Goal: Answer question/provide support

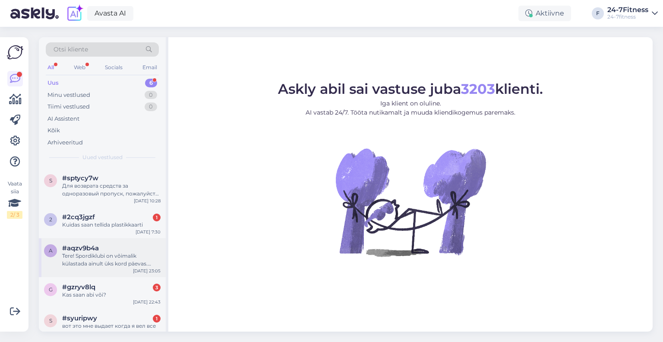
scroll to position [44, 0]
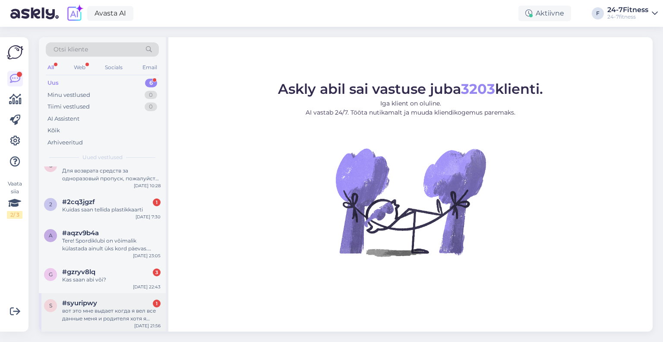
click at [99, 304] on div "#syuripwy 1" at bounding box center [111, 303] width 98 height 8
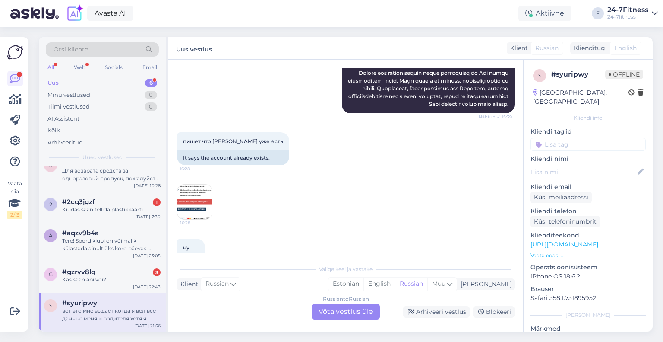
scroll to position [259, 0]
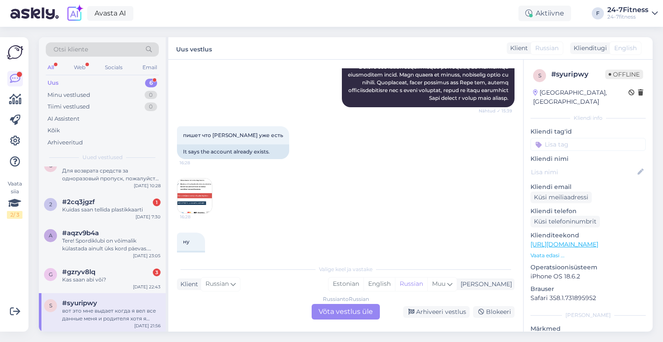
click at [190, 206] on img at bounding box center [195, 195] width 35 height 35
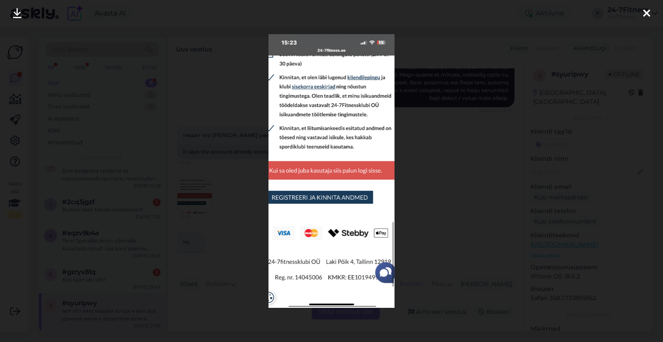
click at [645, 9] on icon at bounding box center [647, 13] width 7 height 11
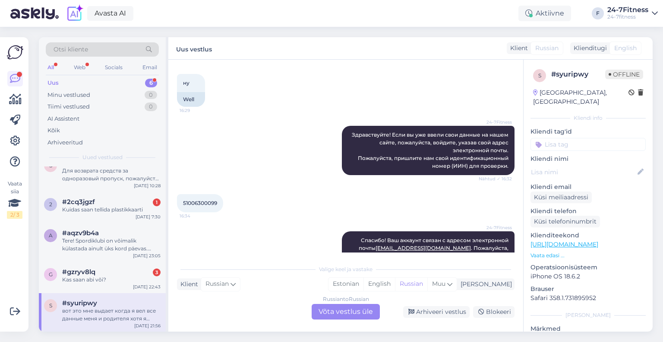
scroll to position [432, 0]
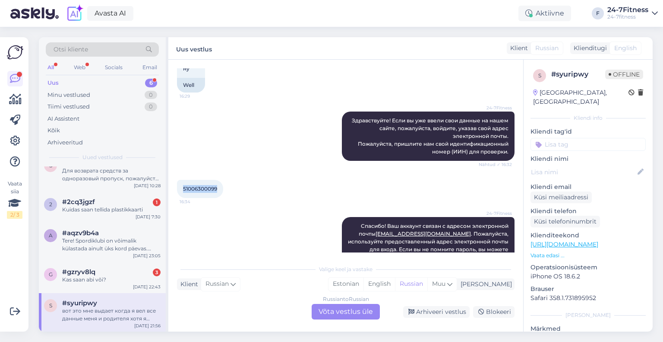
drag, startPoint x: 220, startPoint y: 206, endPoint x: 173, endPoint y: 206, distance: 47.1
click at [173, 206] on div "Vestlus algas [DATE] ЧТО ЗА ХУЙНЯ 15:39 WHAT THE FUCK AI Assistent Я здесь, что…" at bounding box center [345, 196] width 355 height 272
copy span "51006300099"
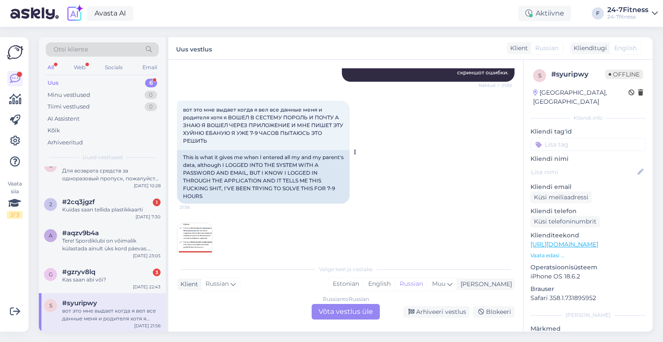
scroll to position [1034, 0]
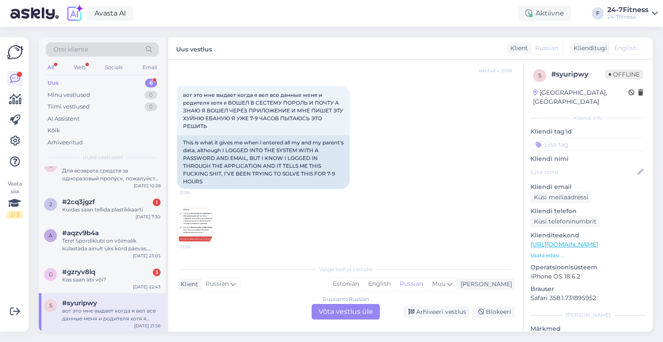
click at [187, 215] on img at bounding box center [195, 225] width 35 height 35
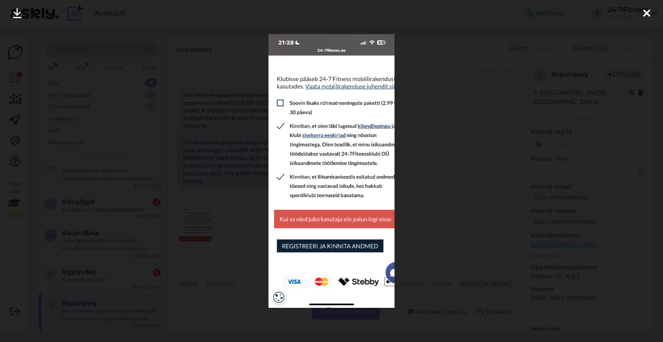
click at [654, 10] on div at bounding box center [646, 13] width 17 height 27
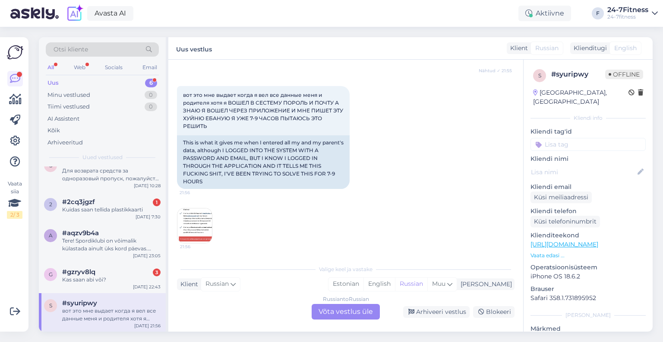
click at [368, 314] on div "Russian to Russian Võta vestlus üle" at bounding box center [346, 312] width 68 height 16
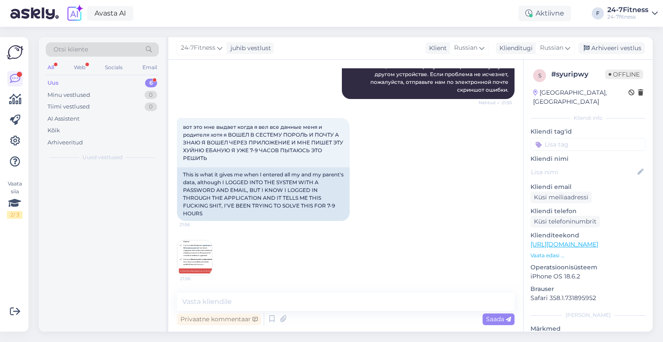
scroll to position [0, 0]
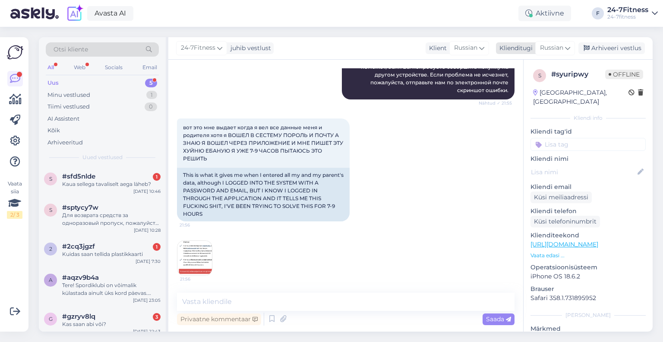
click at [563, 48] on span "Russian" at bounding box center [551, 48] width 23 height 10
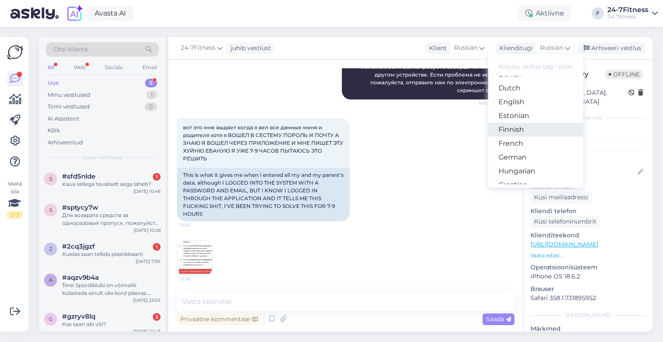
scroll to position [86, 0]
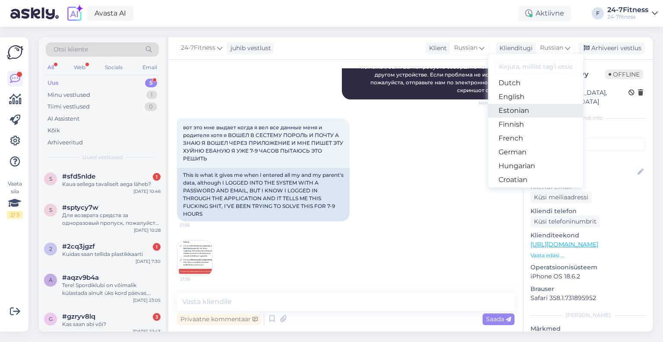
click at [526, 114] on link "Estonian" at bounding box center [535, 111] width 95 height 14
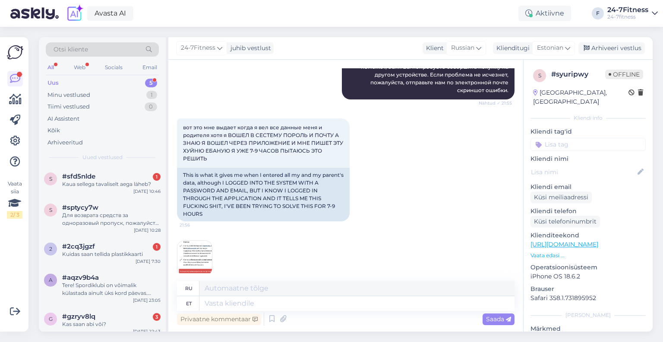
scroll to position [1014, 0]
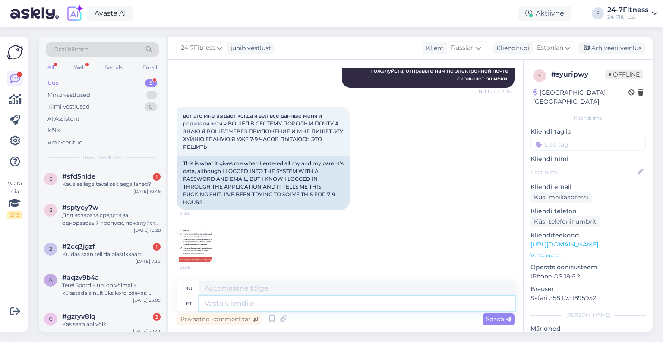
paste textarea "Tere! Täname Teid kirja eest! Uue paketi ostmiseks [PERSON_NAME] meie kodulehel…"
type textarea "Tere! Täname Teid kirja eest! Uue paketi ostmiseks [PERSON_NAME] meie kodulehel…"
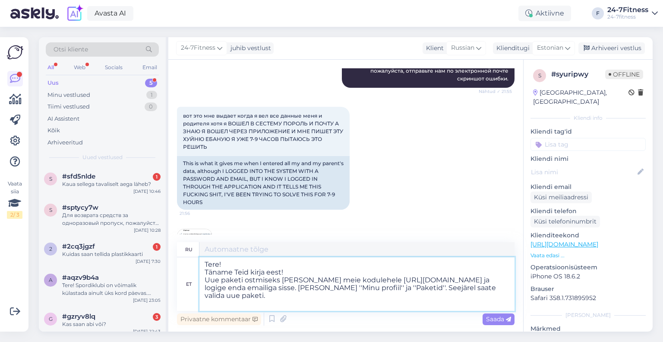
scroll to position [1034, 0]
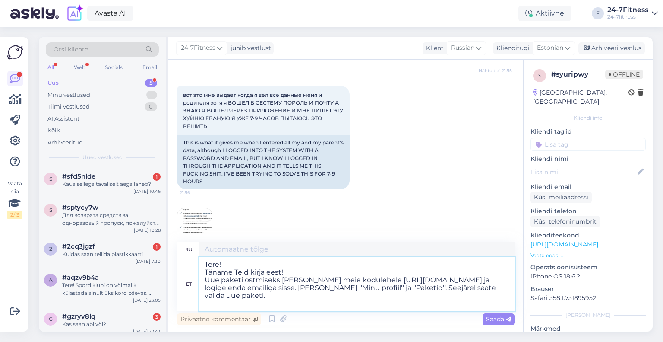
type textarea "Здравствуйте! за письмо! приобрести новый пакет, перейдите на наш сайт [URL][DO…"
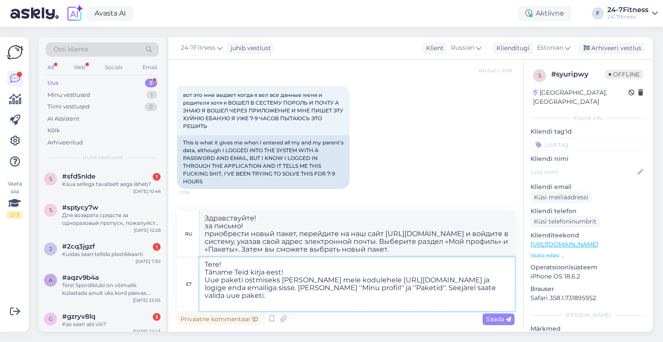
drag, startPoint x: 303, startPoint y: 270, endPoint x: 202, endPoint y: 274, distance: 101.1
click at [202, 274] on textarea "Tere! Täname Teid kirja eest! Uue paketi ostmiseks [PERSON_NAME] meie kodulehel…" at bounding box center [357, 284] width 315 height 54
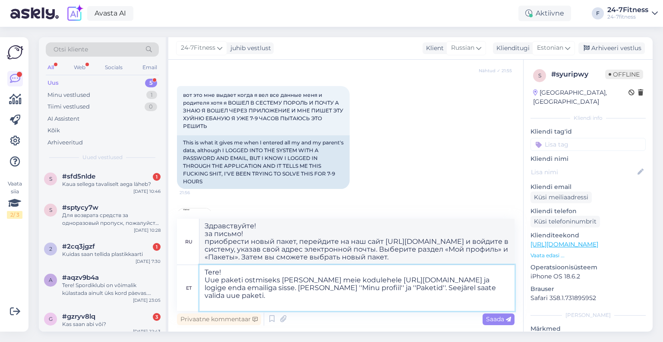
click at [205, 280] on textarea "Tere! Uue paketi ostmiseks [PERSON_NAME] meie kodulehele [URL][DOMAIN_NAME] ja …" at bounding box center [357, 288] width 315 height 46
type textarea "Tere!Uue paketi ostmiseks [PERSON_NAME] meie kodulehele [URL][DOMAIN_NAME] ja l…"
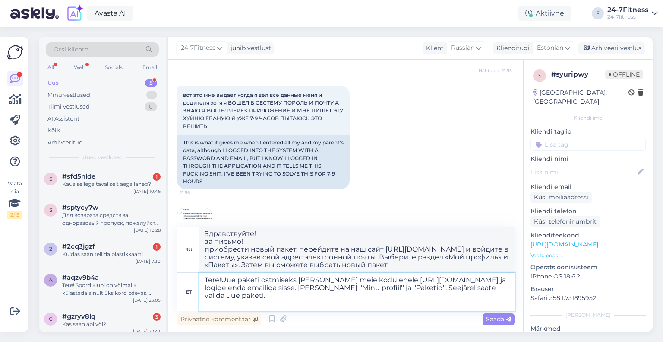
type textarea "Здравствуйте! приобрести новый пакет, перейдите на наш сайт [URL][DOMAIN_NAME] …"
type textarea "Tere! Uue paketi ostmiseks [PERSON_NAME] meie kodulehele [URL][DOMAIN_NAME] ja …"
type textarea "Здравствуйте! Чтобы приобрести новый пакет, перейдите на наш сайт [URL][DOMAIN_…"
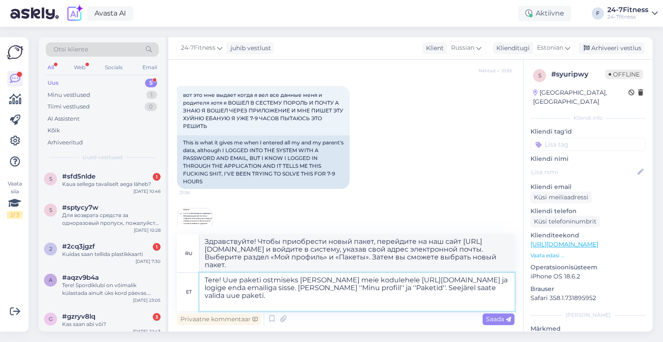
click at [295, 289] on textarea "Tere! Uue paketi ostmiseks [PERSON_NAME] meie kodulehele [URL][DOMAIN_NAME] ja …" at bounding box center [357, 292] width 315 height 38
paste textarea "[EMAIL_ADDRESS][DOMAIN_NAME]"
type textarea "Tere! Uue paketi ostmiseks palun minge meie kodulehele [URL][DOMAIN_NAME] ja lo…"
type textarea "Здравствуйте! Чтобы приобрести новый пакет, перейдите на наш сайт [URL][DOMAIN_…"
type textarea "Tere! Uue paketi ostmiseks palun minge meie kodulehele [URL][DOMAIN_NAME] ja lo…"
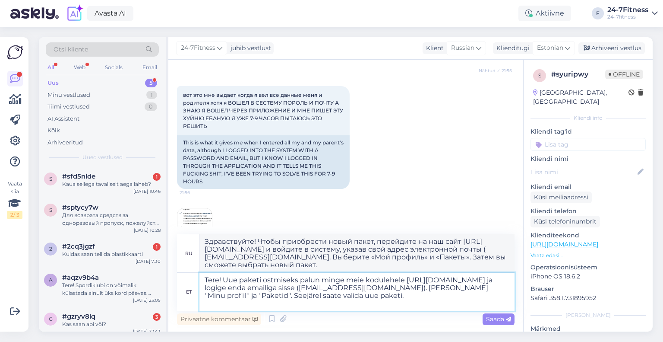
type textarea "Здравствуйте! Чтобы приобрести новый пакет, перейдите на наш сайт [URL][DOMAIN_…"
click at [284, 303] on textarea "Tere! Uue paketi ostmiseks palun minge meie kodulehele [URL][DOMAIN_NAME] ja lo…" at bounding box center [357, 292] width 315 height 38
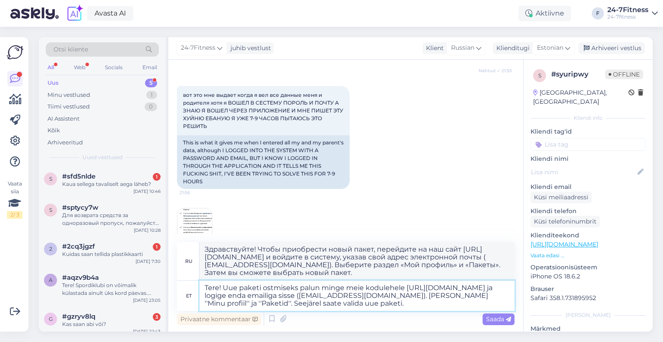
drag, startPoint x: 243, startPoint y: 287, endPoint x: 228, endPoint y: 288, distance: 15.1
click at [228, 288] on textarea "Tere! Uue paketi ostmiseks palun minge meie kodulehele [URL][DOMAIN_NAME] ja lo…" at bounding box center [357, 295] width 315 height 30
type textarea "Tere! aketi ostmiseks palun minge meie kodulehele [URL][DOMAIN_NAME] ja logige …"
type textarea "Здравствуйте! Чтобы приобрести комплект, перейдите на наш сайт [URL][DOMAIN_NAM…"
type textarea "Tere! Paketi ostmiseks palun minge meie kodulehele [URL][DOMAIN_NAME] ja logige…"
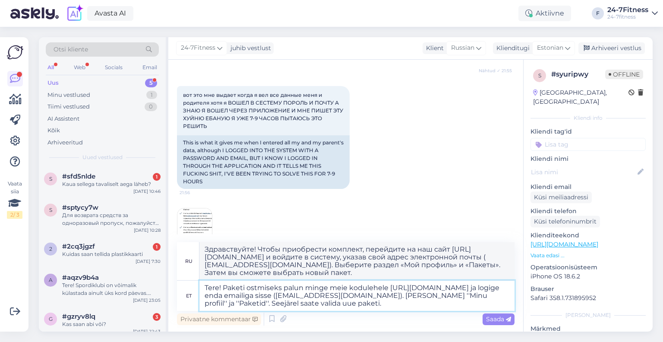
type textarea "Здравствуйте! Чтобы приобрести пакет, перейдите на наш сайт [URL][DOMAIN_NAME] …"
click at [328, 307] on textarea "Tere! Paketi ostmiseks palun minge meie kodulehele [URL][DOMAIN_NAME] ja logige…" at bounding box center [357, 295] width 315 height 30
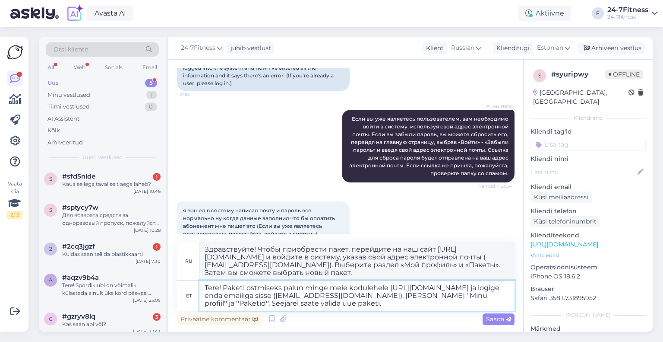
scroll to position [1052, 0]
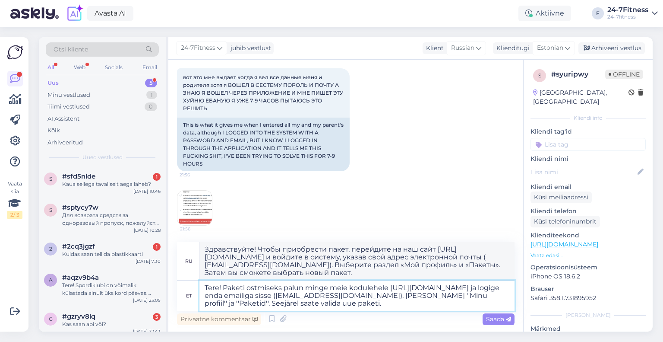
click at [367, 306] on textarea "Tere! Paketi ostmiseks palun minge meie kodulehele [URL][DOMAIN_NAME] ja logige…" at bounding box center [357, 295] width 315 height 30
click at [222, 288] on textarea "Tere! Paketi ostmiseks palun minge meie kodulehele [URL][DOMAIN_NAME] ja logige…" at bounding box center [357, 295] width 315 height 30
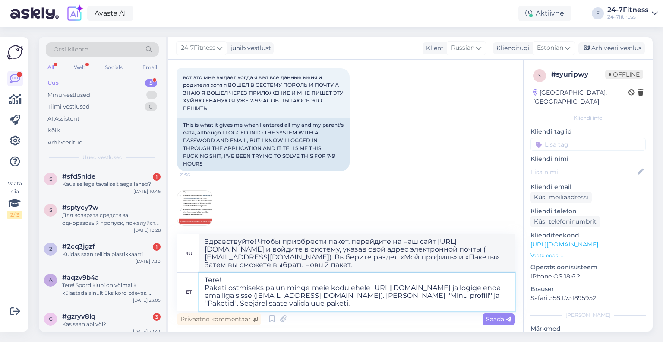
type textarea "Tere! Paketi ostmiseks palun minge meie kodulehele [URL][DOMAIN_NAME] ja logige…"
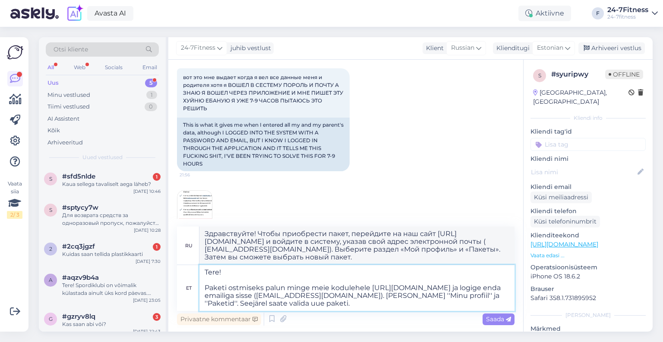
click at [255, 280] on textarea "Tere! Paketi ostmiseks palun minge meie kodulehele [URL][DOMAIN_NAME] ja logige…" at bounding box center [357, 288] width 315 height 46
click at [255, 275] on textarea "Tere! Paketi ostmiseks palun minge meie kodulehele [URL][DOMAIN_NAME] ja logige…" at bounding box center [357, 288] width 315 height 46
type textarea "Здравствуйте! Чтобы приобрести пакет, перейдите на наш сайт [URL][DOMAIN_NAME] …"
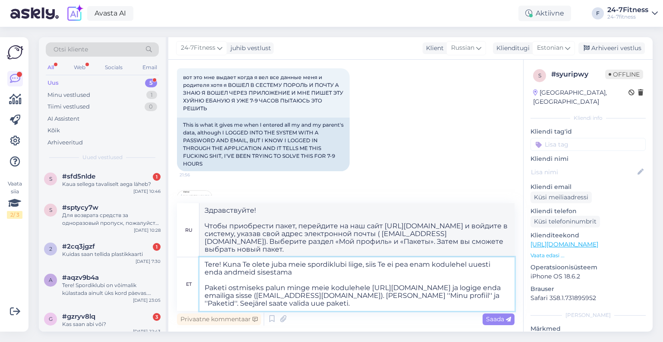
type textarea "Tere! Kuna Te [PERSON_NAME] meie spordiklubi liige, siis Te ei pea enam koduleh…"
type textarea "Здравствуйте! Поскольку вы уже являетесь членом нашего спортивного клуба, вам н…"
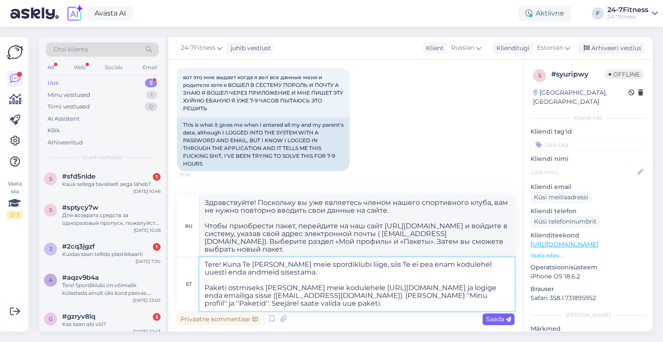
type textarea "Tere! Kuna Te [PERSON_NAME] meie spordiklubi liige, siis Te ei pea enam koduleh…"
click at [495, 321] on span "Saada" at bounding box center [498, 319] width 25 height 8
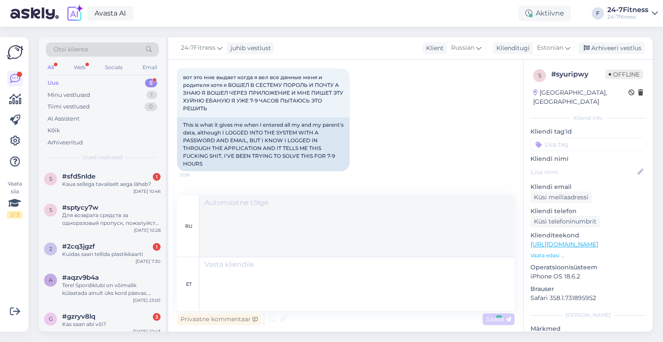
scroll to position [1192, 0]
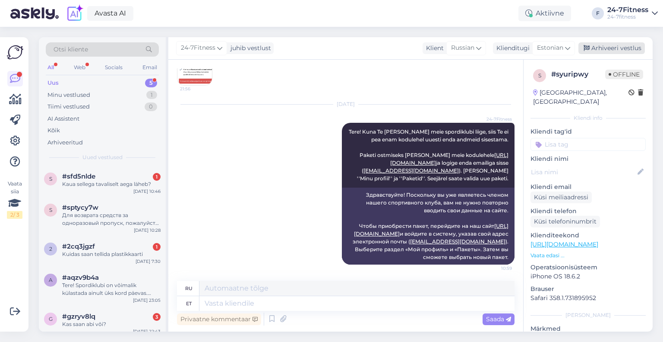
click at [614, 49] on div "Arhiveeri vestlus" at bounding box center [612, 48] width 67 height 12
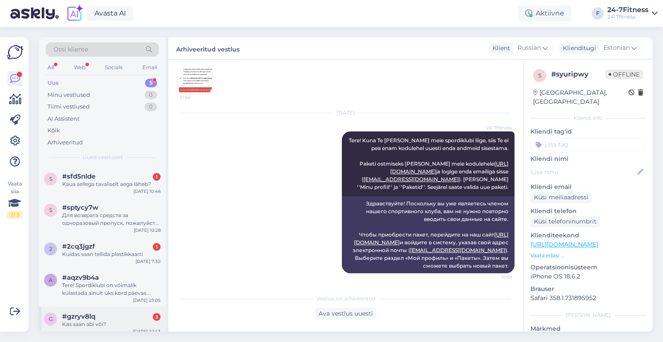
click at [93, 325] on div "Kas saan abi või?" at bounding box center [111, 324] width 98 height 8
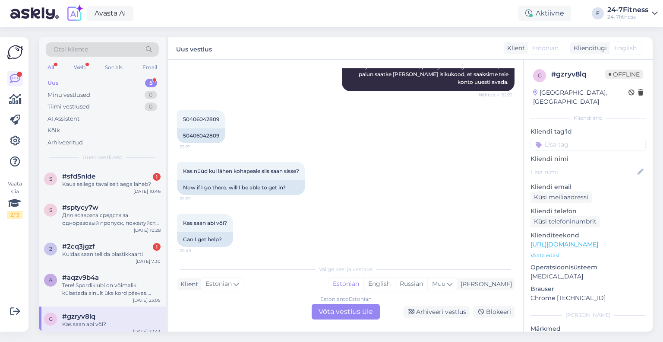
scroll to position [159, 0]
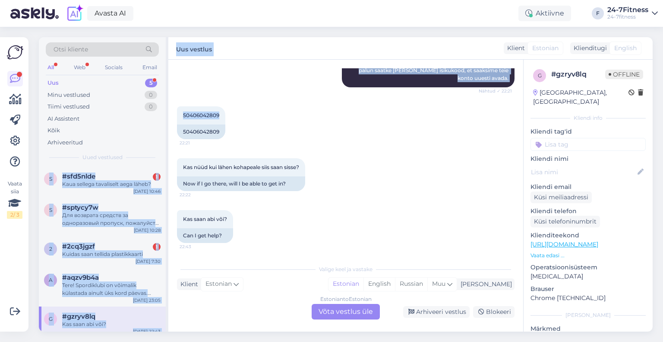
drag, startPoint x: 220, startPoint y: 117, endPoint x: 183, endPoint y: 114, distance: 37.3
click at [167, 115] on div "Otsi kliente All Web Socials Email Uus 5 Minu vestlused 0 Tiimi vestlused 0 AI …" at bounding box center [346, 184] width 614 height 294
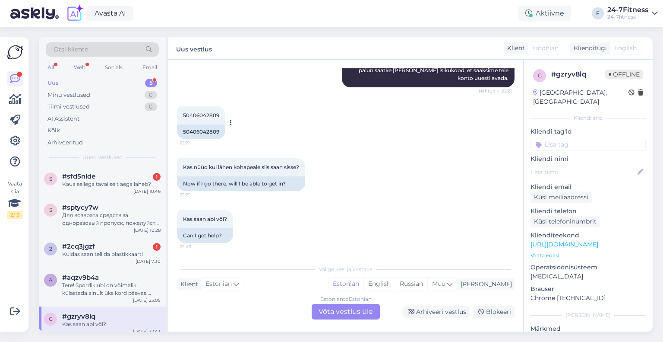
click at [214, 126] on div "50406042809" at bounding box center [201, 131] width 48 height 15
drag, startPoint x: 219, startPoint y: 115, endPoint x: 172, endPoint y: 114, distance: 47.5
click at [172, 114] on div "Vestlus algas [DATE] Kui ma avasin õueukse kogemata äpis, siis kas [PERSON_NAME…" at bounding box center [345, 196] width 355 height 272
copy span "50406042809"
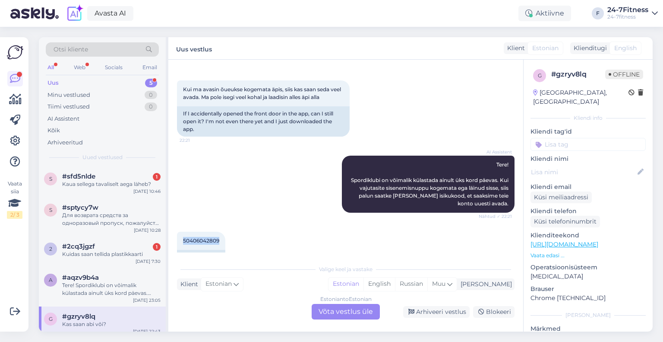
scroll to position [0, 0]
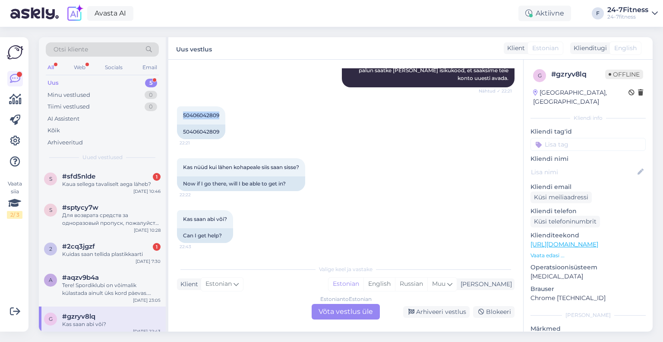
click at [332, 312] on div "Estonian to Estonian Võta vestlus üle" at bounding box center [346, 312] width 68 height 16
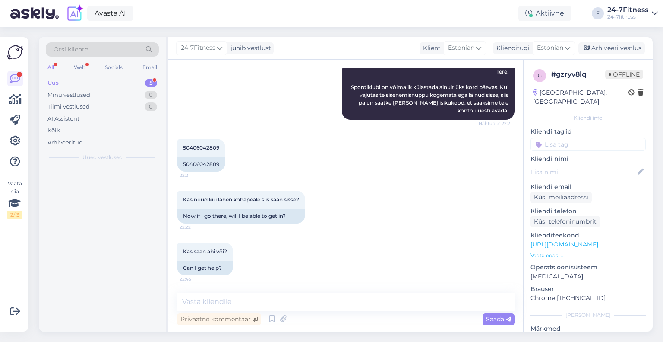
scroll to position [126, 0]
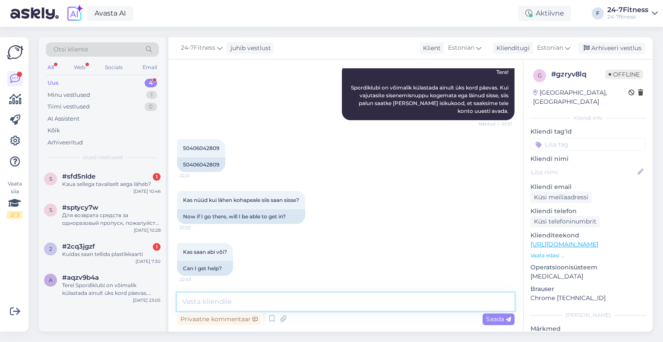
click at [248, 294] on textarea at bounding box center [346, 301] width 338 height 18
click at [361, 304] on textarea "Tere! Täname Teid pöördumise eest!" at bounding box center [346, 301] width 338 height 18
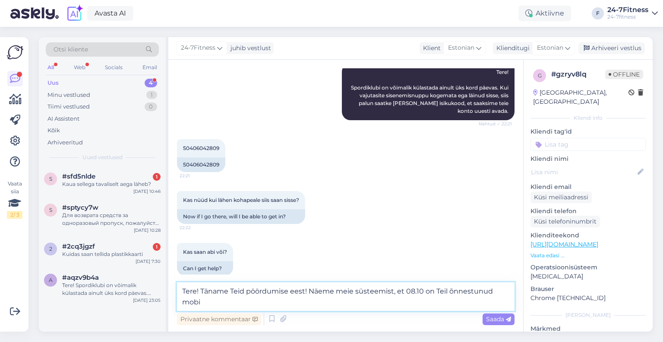
scroll to position [136, 0]
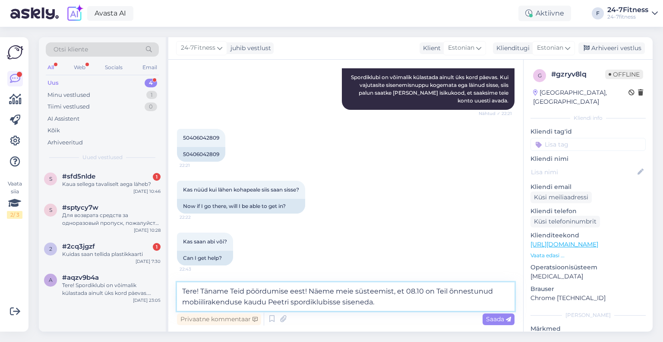
click at [389, 304] on textarea "Tere! Täname Teid pöördumise eest! Näeme meie süsteemist, et 08.10 on Teil õnne…" at bounding box center [346, 296] width 338 height 29
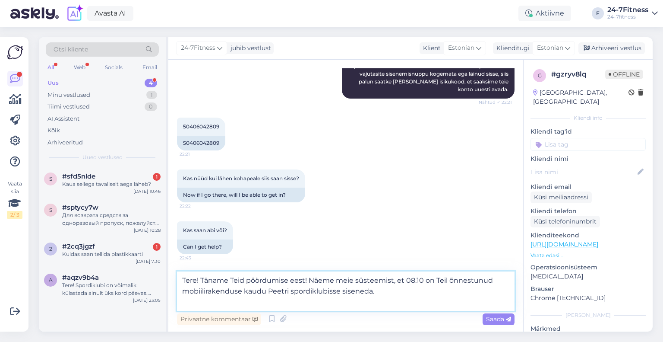
scroll to position [159, 0]
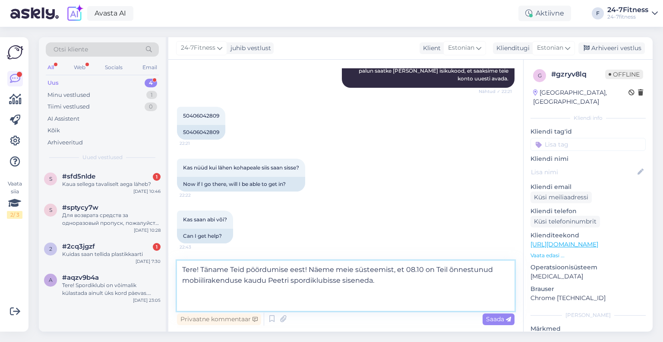
paste textarea "Kui Teil tekib sisenemisega probleeme meie klienditeeninduse töö ajal, siis pal…"
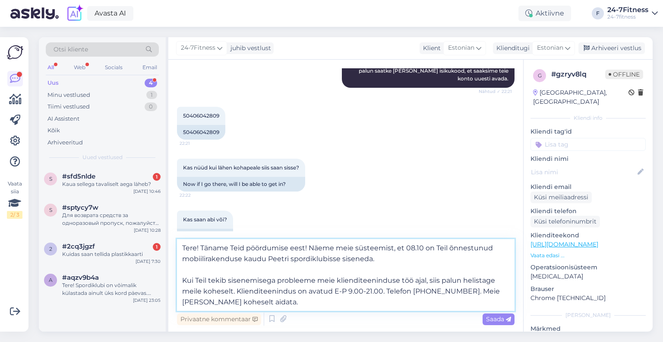
scroll to position [159, 0]
click at [409, 262] on textarea "Tere! Täname Teid pöördumise eest! Näeme meie süsteemist, et 08.10 on Teil õnne…" at bounding box center [346, 275] width 338 height 72
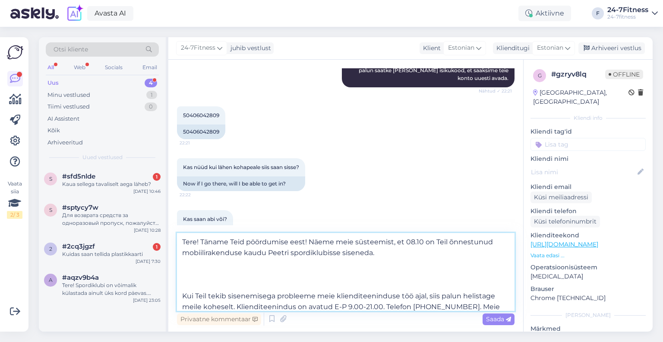
paste textarea "Spordiklubi sisekorra eeskirjade kohaselt on võimalik spordiklubisse siseneda ü…"
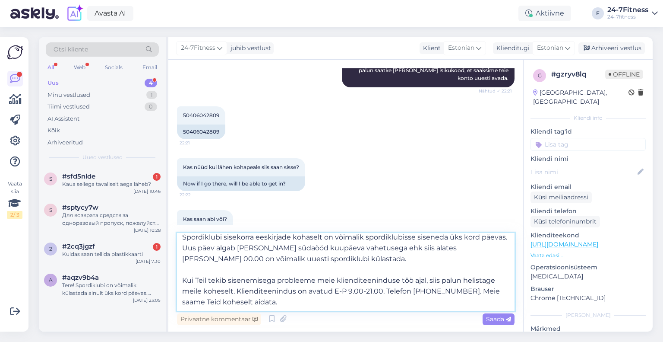
scroll to position [0, 0]
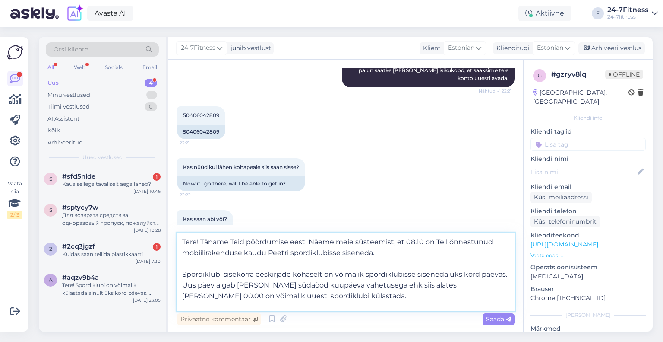
drag, startPoint x: 447, startPoint y: 273, endPoint x: 372, endPoint y: 275, distance: 74.7
click at [372, 275] on textarea "Tere! Täname Teid pöördumise eest! Näeme meie süsteemist, et 08.10 on Teil õnne…" at bounding box center [346, 272] width 338 height 78
click at [451, 273] on textarea "Tere! Täname Teid pöördumise eest! Näeme meie süsteemist, et 08.10 on Teil õnne…" at bounding box center [346, 272] width 338 height 78
click at [347, 297] on textarea "Tere! Täname Teid pöördumise eest! Näeme meie süsteemist, et 08.10 on Teil õnne…" at bounding box center [346, 272] width 338 height 78
drag, startPoint x: 332, startPoint y: 295, endPoint x: 231, endPoint y: 286, distance: 101.0
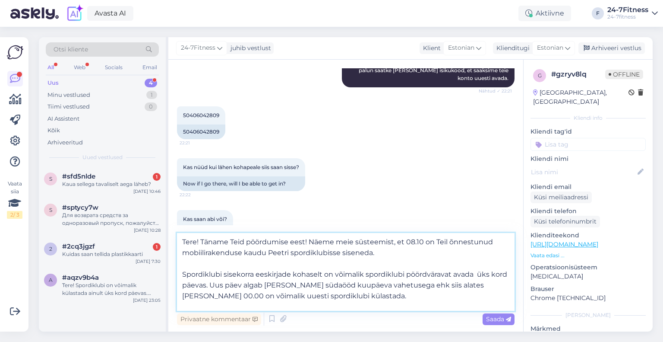
click at [231, 286] on textarea "Tere! Täname Teid pöördumise eest! Näeme meie süsteemist, et 08.10 on Teil õnne…" at bounding box center [346, 272] width 338 height 78
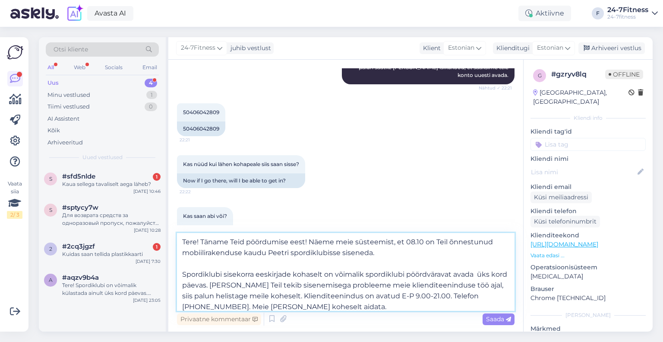
scroll to position [186, 0]
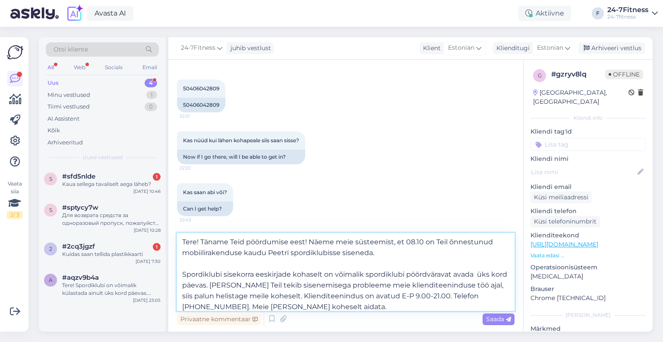
click at [261, 287] on textarea "Tere! Täname Teid pöördumise eest! Näeme meie süsteemist, et 08.10 on Teil õnne…" at bounding box center [346, 272] width 338 height 78
drag, startPoint x: 263, startPoint y: 284, endPoint x: 179, endPoint y: 275, distance: 83.9
click at [179, 275] on textarea "Tere! Täname Teid pöördumise eest! Näeme meie süsteemist, et 08.10 on Teil õnne…" at bounding box center [346, 272] width 338 height 78
click at [302, 278] on textarea "Tere! Täname Teid pöördumise eest! Näeme meie süsteemist, et 08.10 on Teil õnne…" at bounding box center [346, 272] width 338 height 78
click at [269, 288] on textarea "Tere! Täname Teid pöördumise eest! Näeme meie süsteemist, et 08.10 on Teil õnne…" at bounding box center [346, 272] width 338 height 78
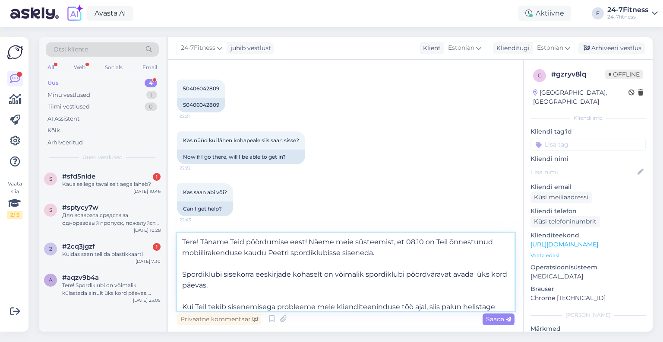
paste textarea "Õueust (tõenäoliselt sisehoovi või välialale viiv ust) saab aga avada [PERSON_N…"
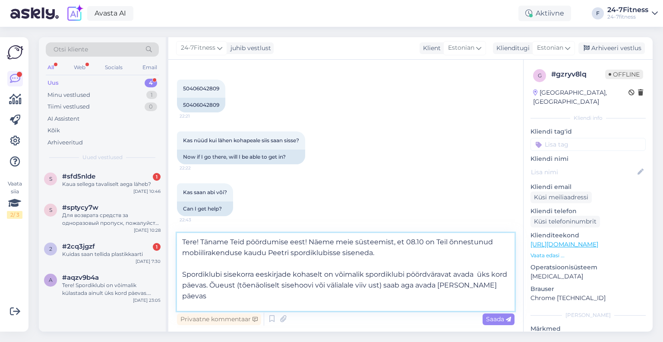
drag, startPoint x: 400, startPoint y: 286, endPoint x: 256, endPoint y: 285, distance: 144.7
click at [256, 285] on textarea "Tere! Täname Teid pöördumise eest! Näeme meie süsteemist, et 08.10 on Teil õnne…" at bounding box center [346, 272] width 338 height 78
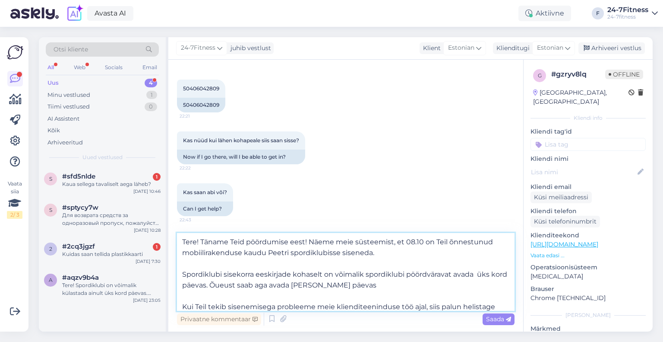
click at [389, 288] on textarea "Tere! Täname Teid pöördumise eest! Näeme meie süsteemist, et 08.10 on Teil õnne…" at bounding box center [346, 272] width 338 height 78
click at [228, 285] on textarea "Tere! Täname Teid pöördumise eest! Näeme meie süsteemist, et 08.10 on Teil õnne…" at bounding box center [346, 272] width 338 height 78
paste textarea "ajavahemikus 7.00-22.00, öisel ajal on välisuksed kinni"
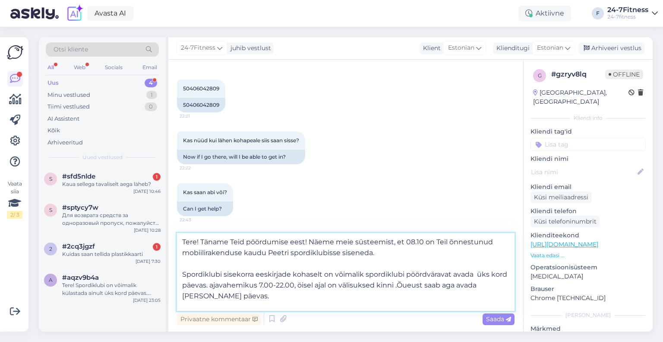
click at [228, 285] on textarea "Tere! Täname Teid pöördumise eest! Näeme meie süsteemist, et 08.10 on Teil õnne…" at bounding box center [346, 272] width 338 height 78
drag, startPoint x: 486, startPoint y: 286, endPoint x: 386, endPoint y: 285, distance: 99.8
click at [386, 285] on textarea "Tere! Täname Teid pöördumise eest! Näeme meie süsteemist, et 08.10 on Teil õnne…" at bounding box center [346, 272] width 338 height 78
click at [231, 303] on textarea "Tere! Täname Teid pöördumise eest! Näeme meie süsteemist, et 08.10 on Teil õnne…" at bounding box center [346, 272] width 338 height 78
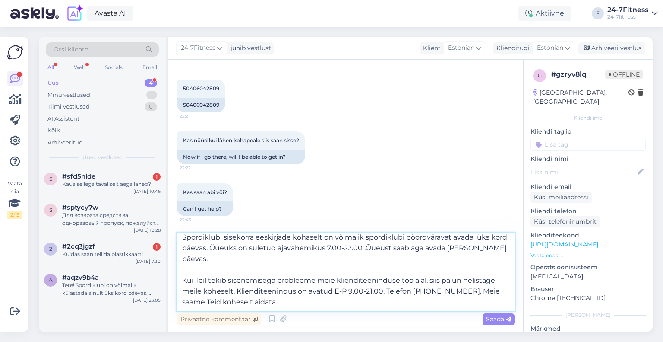
drag, startPoint x: 292, startPoint y: 248, endPoint x: 273, endPoint y: 248, distance: 18.6
click at [273, 248] on textarea "Tere! Täname Teid pöördumise eest! Näeme meie süsteemist, et 08.10 on Teil õnne…" at bounding box center [346, 272] width 338 height 78
click at [372, 247] on textarea "Tere! Täname Teid pöördumise eest! Näeme meie süsteemist, et 08.10 on Teil õnne…" at bounding box center [346, 272] width 338 height 78
click at [373, 247] on textarea "Tere! Täname Teid pöördumise eest! Näeme meie süsteemist, et 08.10 on Teil õnne…" at bounding box center [346, 272] width 338 height 78
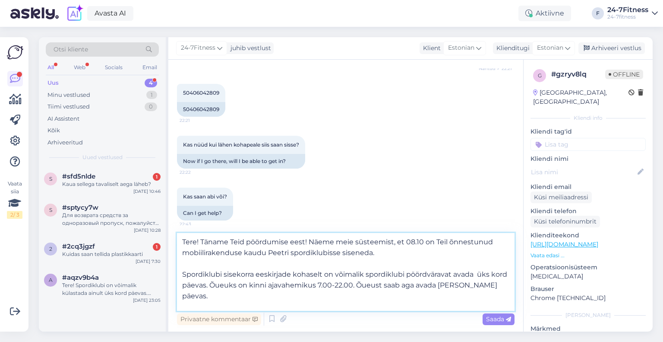
scroll to position [186, 0]
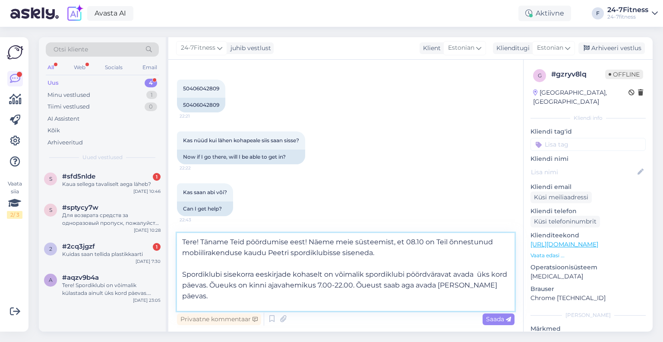
type textarea "Tere! Täname Teid pöördumise eest! Näeme meie süsteemist, et 08.10 on Teil õnne…"
click at [334, 301] on textarea "Tere! Täname Teid pöördumise eest! Näeme meie süsteemist, et 08.10 on Teil õnne…" at bounding box center [346, 272] width 338 height 78
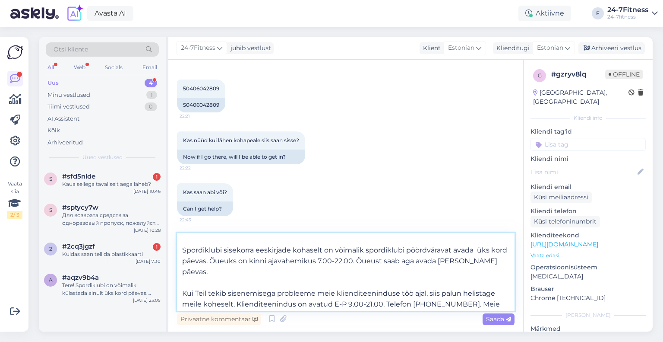
scroll to position [37, 0]
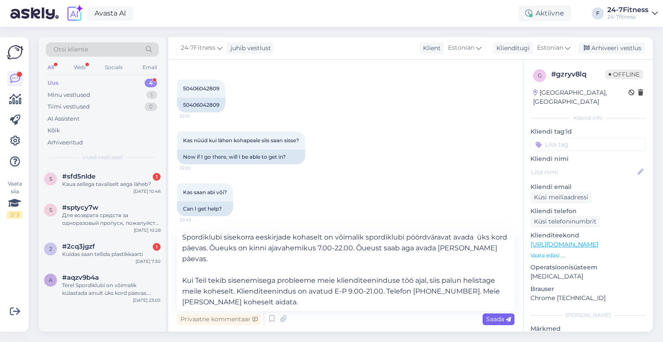
click at [492, 317] on span "Saada" at bounding box center [498, 319] width 25 height 8
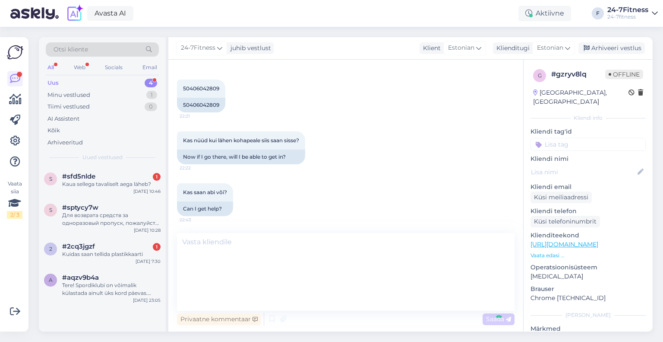
scroll to position [0, 0]
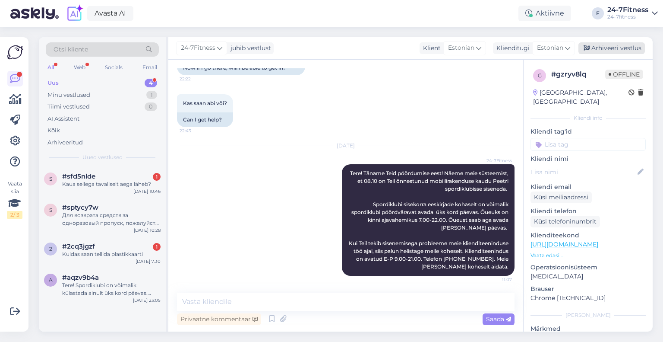
click at [599, 47] on div "Arhiveeri vestlus" at bounding box center [612, 48] width 67 height 12
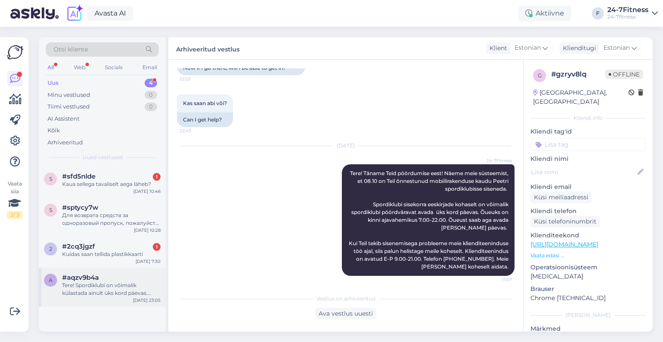
click at [101, 287] on div "Tere! Spordiklubi on võimalik külastada ainult üks kord päevas. Kuna vajutasite…" at bounding box center [111, 289] width 98 height 16
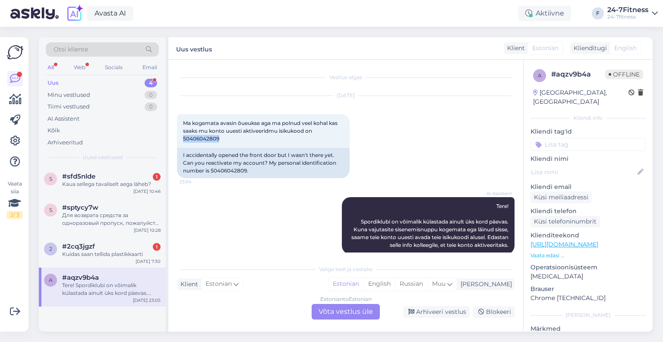
drag, startPoint x: 226, startPoint y: 140, endPoint x: 168, endPoint y: 135, distance: 58.1
click at [168, 135] on div "Vestlus algas [DATE] Ma kogemata avasin õueukse aga ma polnud veel kohal kas sa…" at bounding box center [345, 196] width 355 height 272
copy span "50406042809"
click at [71, 145] on div "Arhiveeritud" at bounding box center [65, 142] width 35 height 9
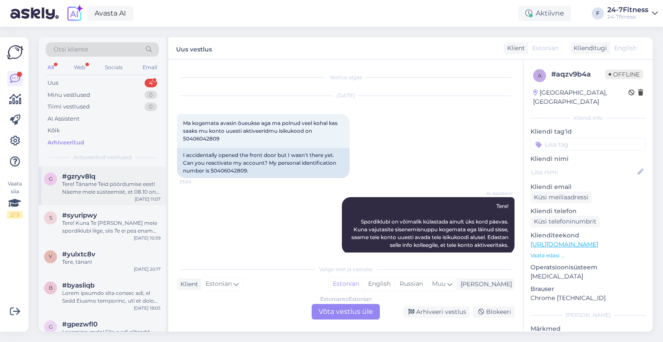
click at [103, 195] on div "g #gzryv8lq Tere! Täname Teid pöördumise eest! Näeme meie süsteemist, et 08.10 …" at bounding box center [102, 185] width 127 height 39
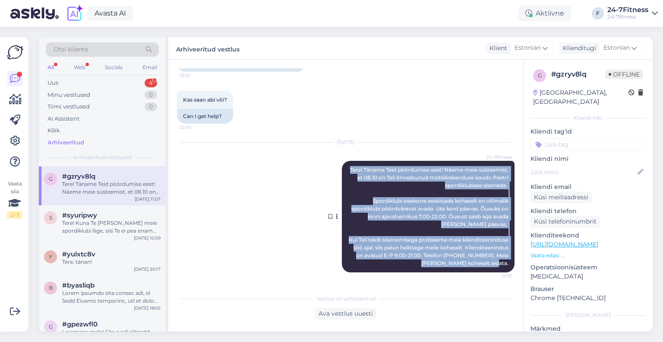
drag, startPoint x: 504, startPoint y: 264, endPoint x: 358, endPoint y: 167, distance: 174.8
click at [358, 167] on div "24-7Fitness Tere! Täname Teid pöördumise eest! Näeme meie süsteemist, et 08.10 …" at bounding box center [428, 216] width 173 height 111
copy span "Tere! Täname Teid pöördumise eest! Näeme meie süsteemist, et 08.10 on Teil õnne…"
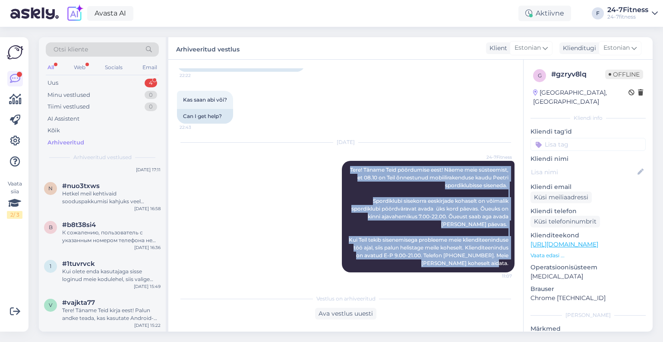
scroll to position [432, 0]
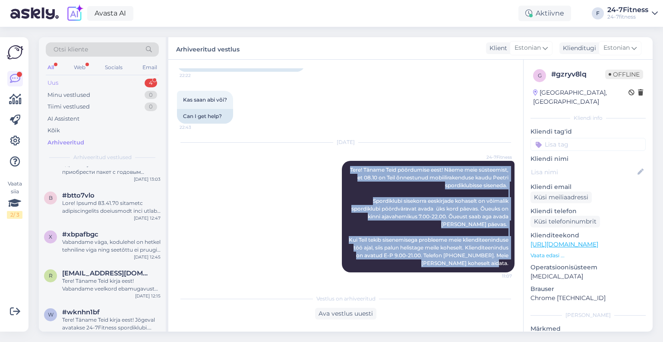
click at [74, 85] on div "Uus 4" at bounding box center [102, 83] width 113 height 12
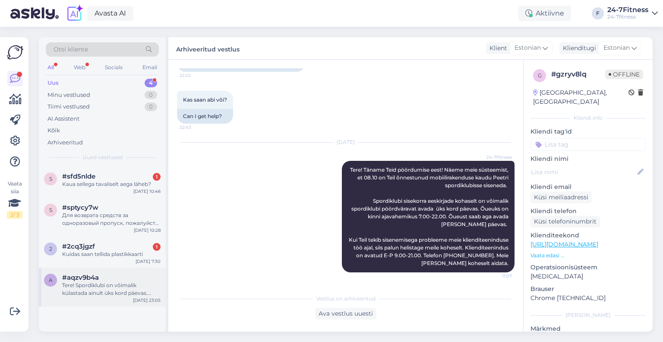
click at [98, 288] on div "Tere! Spordiklubi on võimalik külastada ainult üks kord päevas. Kuna vajutasite…" at bounding box center [111, 289] width 98 height 16
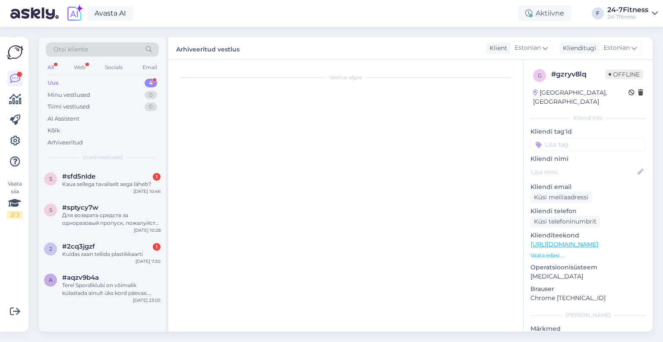
scroll to position [11, 0]
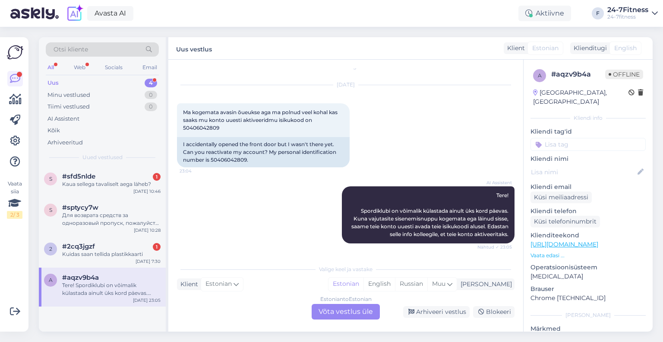
click at [328, 316] on div "Estonian to Estonian Võta vestlus üle" at bounding box center [346, 312] width 68 height 16
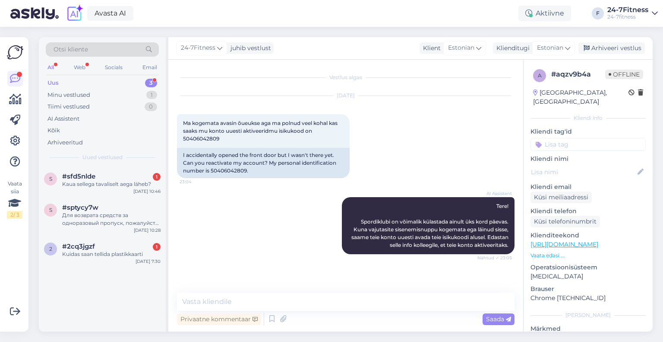
scroll to position [0, 0]
click at [263, 301] on textarea at bounding box center [346, 301] width 338 height 18
paste textarea "Tere! Täname Teid pöördumise eest! Näeme meie süsteemist, et 08.10 on Teil õnne…"
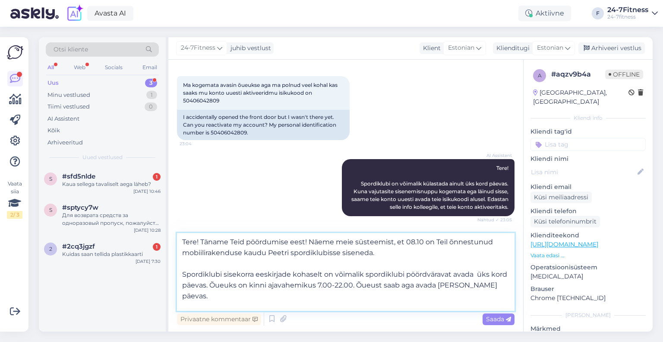
type textarea "Tere! Täname Teid pöördumise eest! Näeme meie süsteemist, et 08.10 on Teil õnne…"
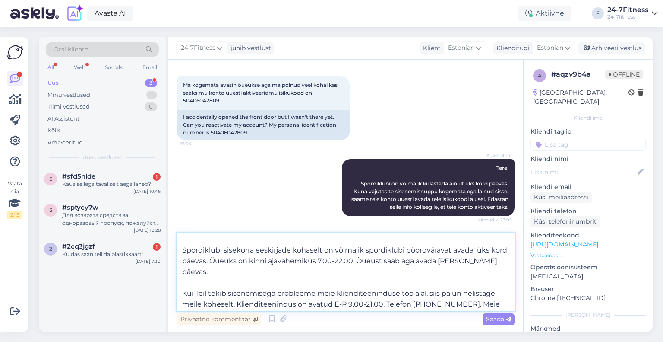
scroll to position [37, 0]
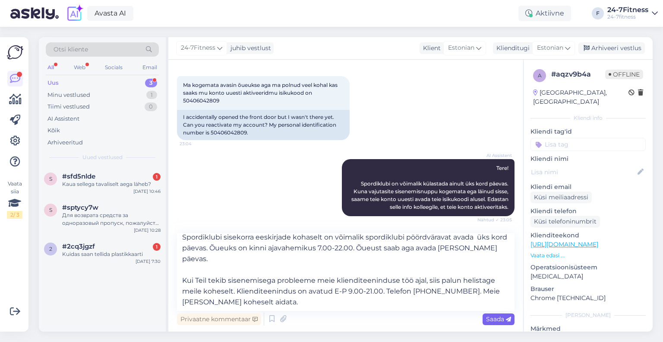
click at [489, 320] on span "Saada" at bounding box center [498, 319] width 25 height 8
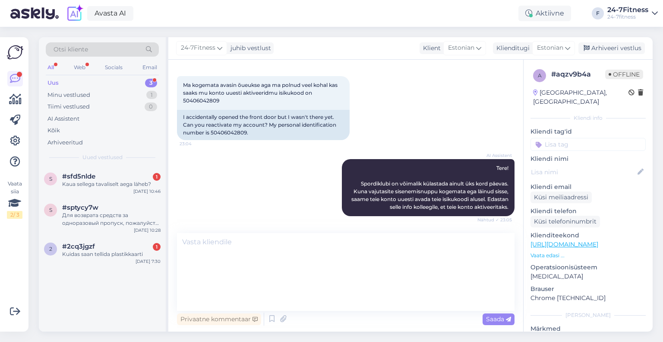
scroll to position [0, 0]
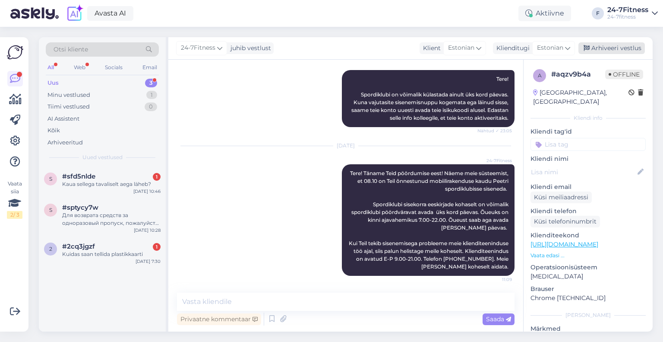
click at [609, 48] on div "Arhiveeri vestlus" at bounding box center [612, 48] width 67 height 12
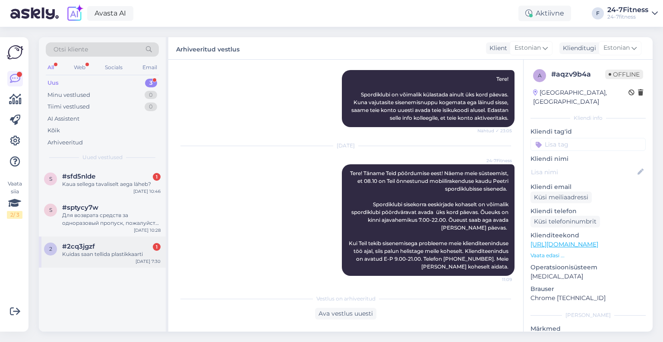
click at [110, 252] on div "Kuidas saan tellida plastikkaarti" at bounding box center [111, 254] width 98 height 8
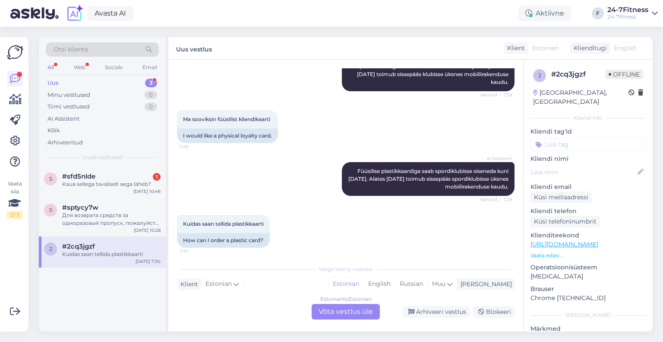
scroll to position [144, 0]
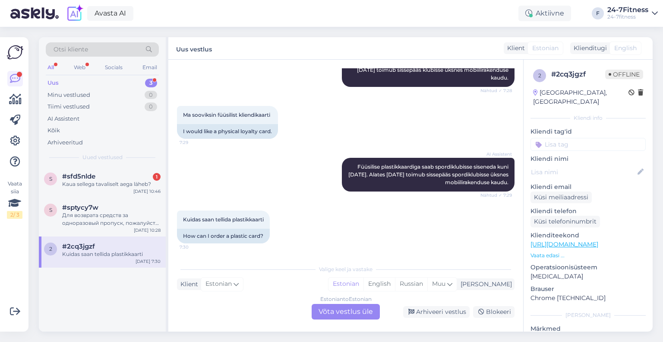
click at [330, 310] on div "Estonian to Estonian Võta vestlus üle" at bounding box center [346, 312] width 68 height 16
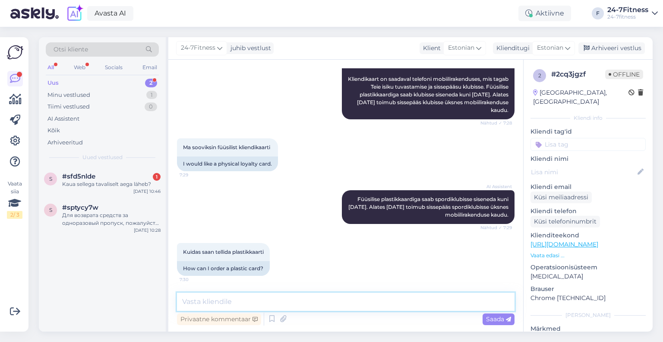
click at [254, 303] on textarea at bounding box center [346, 301] width 338 height 18
paste textarea "Tere! Täname Teid kirja eest! Paraku füüsilisel [PERSON_NAME] liikmekaarte me e…"
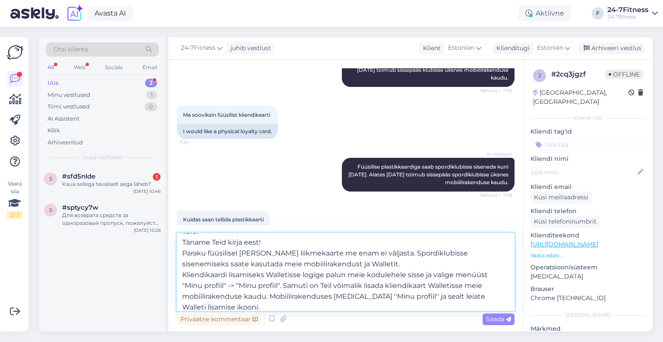
scroll to position [0, 0]
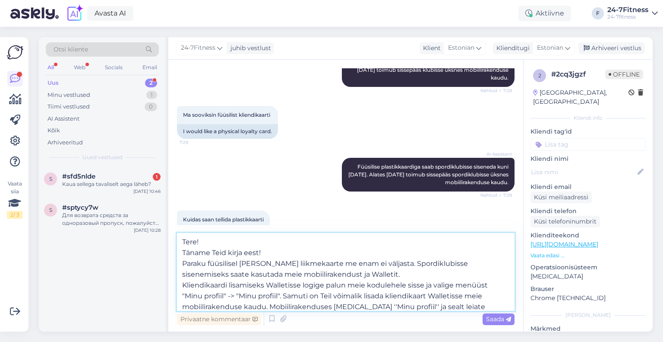
drag, startPoint x: 260, startPoint y: 253, endPoint x: 229, endPoint y: 250, distance: 30.4
click at [229, 250] on textarea "Tere! Täname Teid kirja eest! Paraku füüsilisel [PERSON_NAME] liikmekaarte me e…" at bounding box center [346, 272] width 338 height 78
type textarea "Tere! Täname Teid pöördumise eest! Paraku füüsilisel kujul liikmekaarte me enam…"
click at [182, 254] on textarea "Tere! Täname Teid pöördumise eest! Paraku füüsilisel kujul liikmekaarte me enam…" at bounding box center [346, 272] width 338 height 78
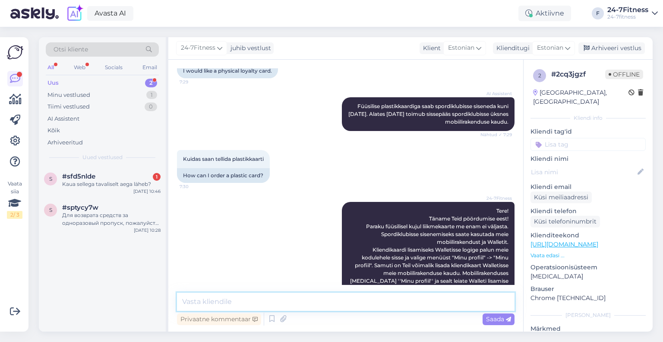
scroll to position [234, 0]
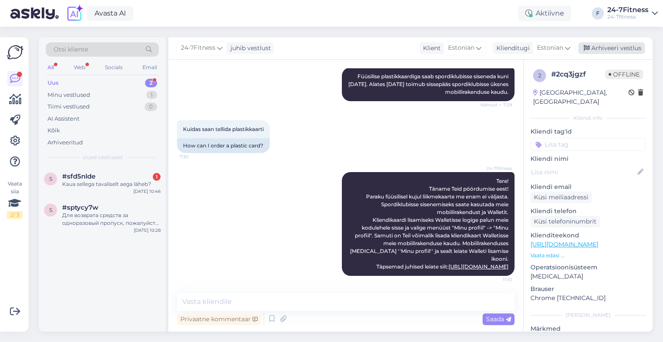
click at [618, 50] on div "Arhiveeri vestlus" at bounding box center [612, 48] width 67 height 12
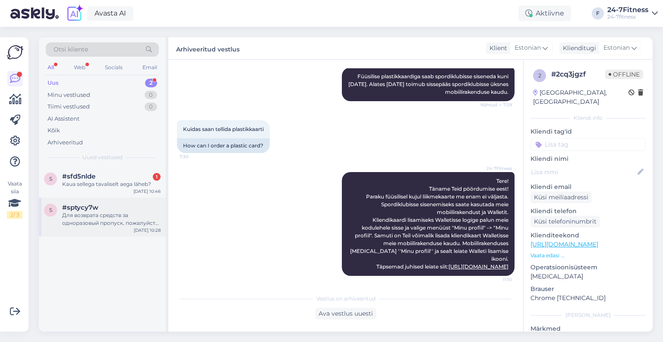
click at [94, 224] on div "Для возврата средств за одноразовый пропуск, пожалуйста, напишите нам на электр…" at bounding box center [111, 219] width 98 height 16
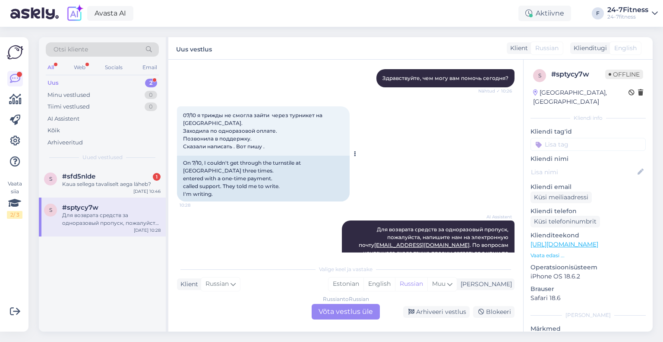
scroll to position [123, 0]
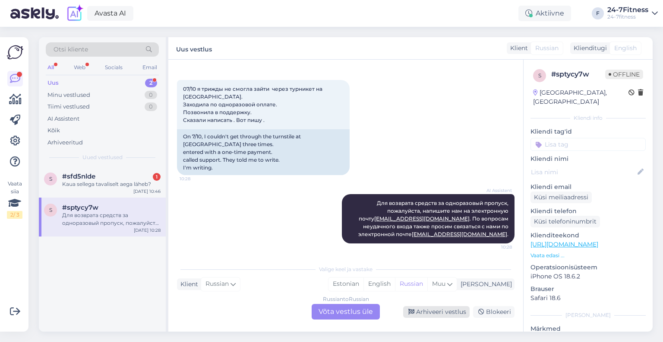
click at [429, 308] on div "Arhiveeri vestlus" at bounding box center [436, 312] width 67 height 12
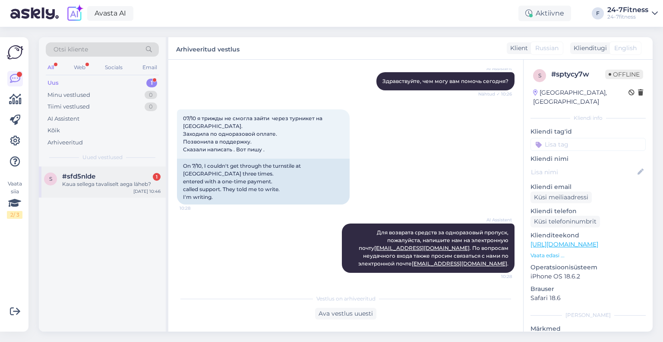
click at [88, 182] on div "Kaua sellega tavaliselt aega läheb?" at bounding box center [111, 184] width 98 height 8
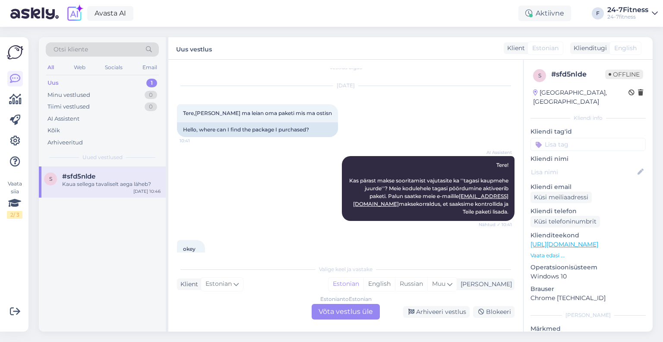
scroll to position [0, 0]
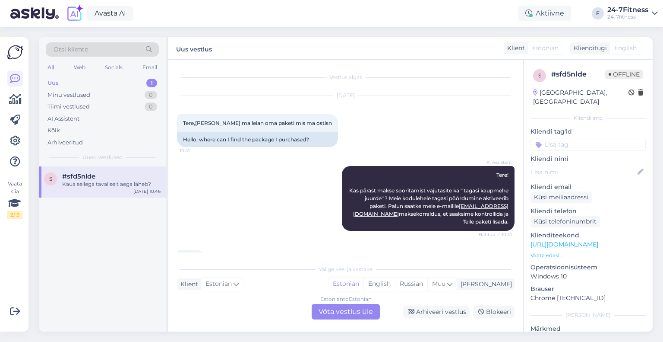
click at [351, 309] on div "Estonian to Estonian Võta vestlus üle" at bounding box center [346, 312] width 68 height 16
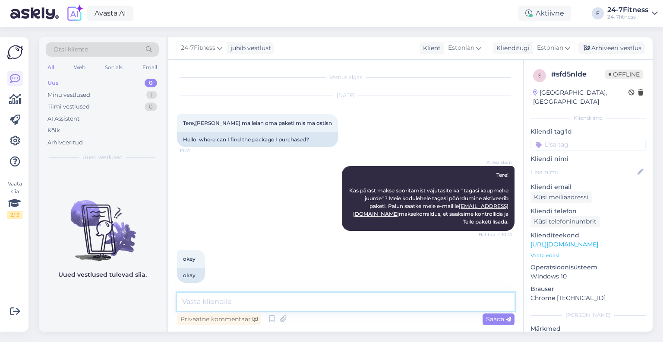
click at [297, 302] on textarea at bounding box center [346, 301] width 338 height 18
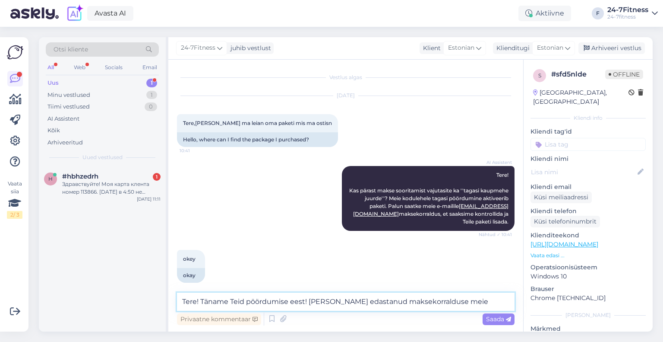
click at [463, 303] on textarea "Tere! Täname Teid pöördumise eest! [PERSON_NAME] edastanud maksekorralduse meie" at bounding box center [346, 301] width 338 height 18
paste textarea "[EMAIL_ADDRESS][DOMAIN_NAME]"
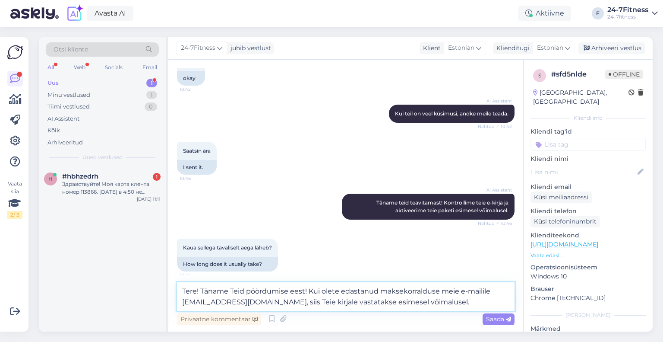
scroll to position [203, 0]
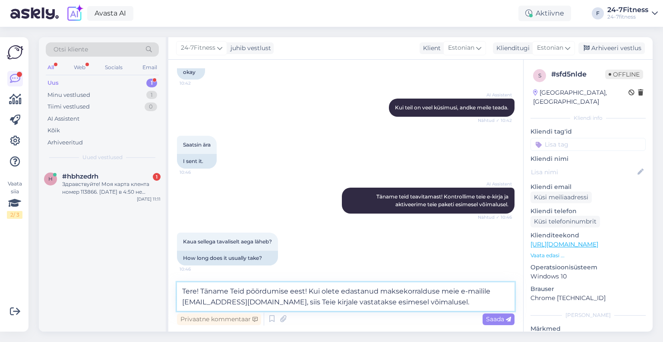
click at [426, 304] on textarea "Tere! Täname Teid pöördumise eest! Kui olete edastanud maksekorralduse meie e-m…" at bounding box center [346, 296] width 338 height 29
type textarea "Tere! Täname Teid pöördumise eest! Kui olete edastanud maksekorralduse meie e-m…"
click at [501, 321] on span "Saada" at bounding box center [498, 319] width 25 height 8
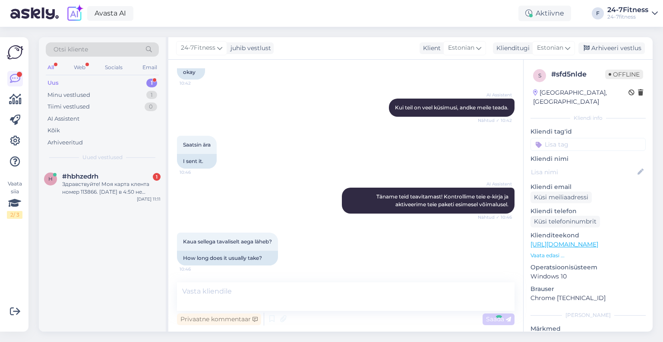
scroll to position [245, 0]
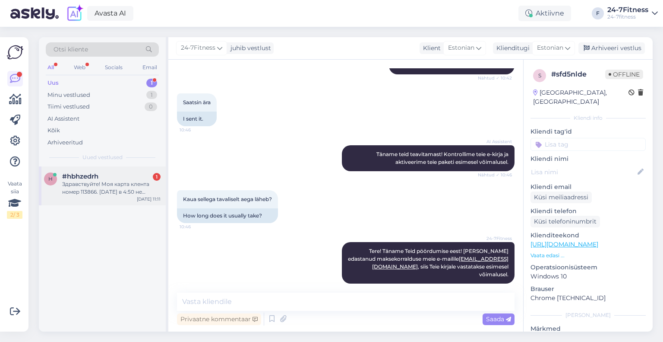
click at [95, 184] on div "Здравствуйте! Моя карта клента номер 113866. [DATE] в 4:50 не смогла войти в за…" at bounding box center [111, 188] width 98 height 16
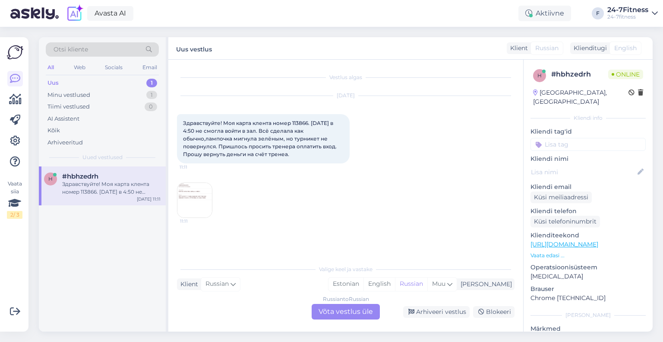
scroll to position [0, 0]
click at [89, 94] on div "Minu vestlused" at bounding box center [69, 95] width 43 height 9
click at [98, 190] on div "Tere! Täname Teid pöördumise eest! Kui olete edastanud maksekorralduse meie e-m…" at bounding box center [111, 188] width 98 height 16
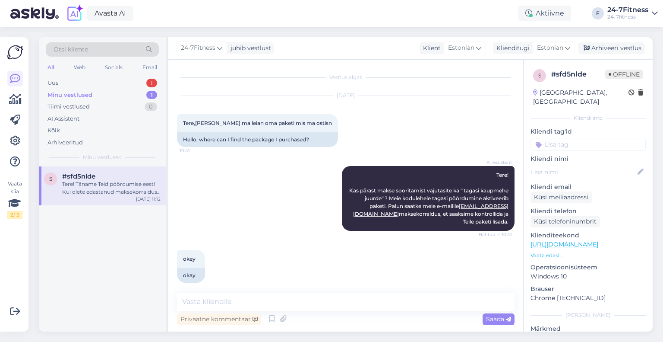
scroll to position [245, 0]
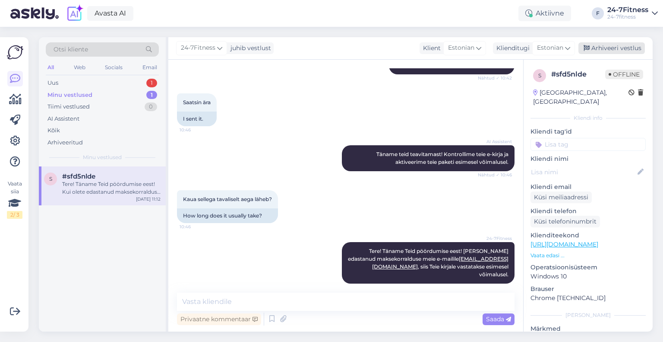
click at [612, 48] on div "Arhiveeri vestlus" at bounding box center [612, 48] width 67 height 12
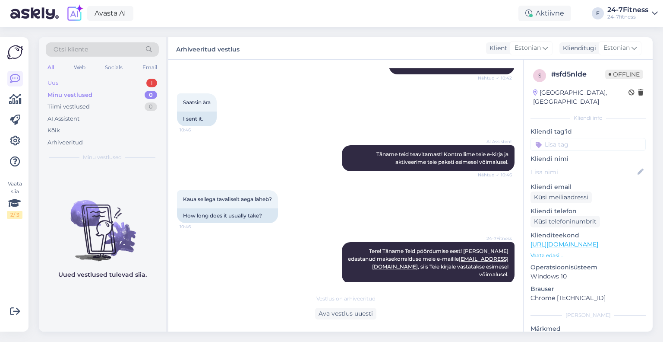
click at [62, 82] on div "Uus 1" at bounding box center [102, 83] width 113 height 12
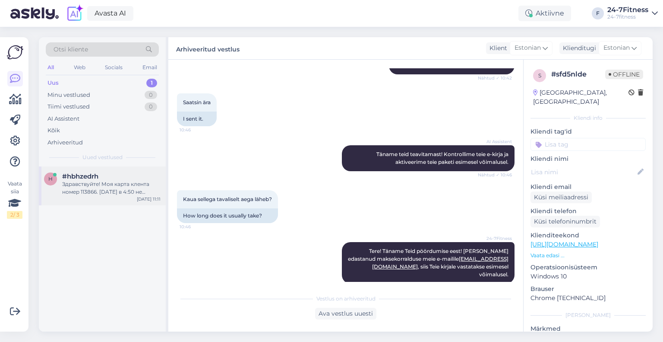
click at [92, 184] on div "Здравствуйте! Моя карта клента номер 113866. [DATE] в 4:50 не смогла войти в за…" at bounding box center [111, 188] width 98 height 16
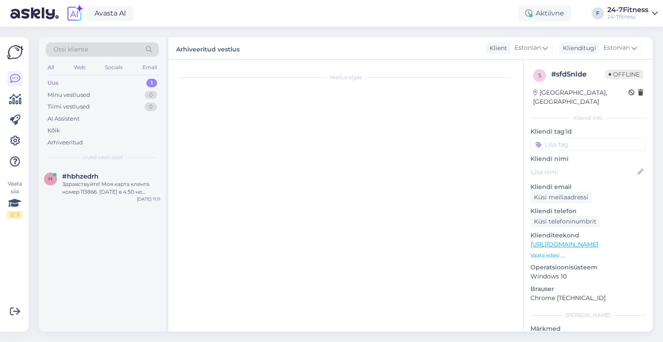
scroll to position [0, 0]
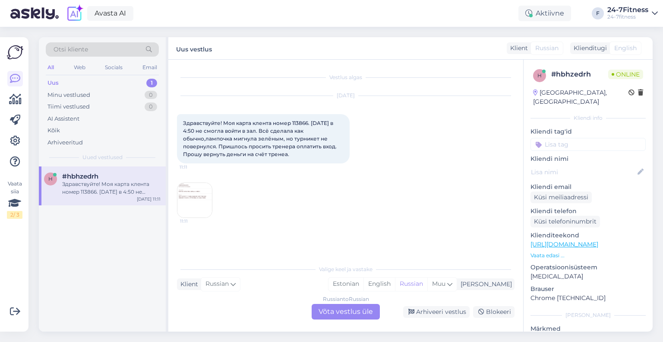
click at [206, 202] on img at bounding box center [195, 200] width 35 height 35
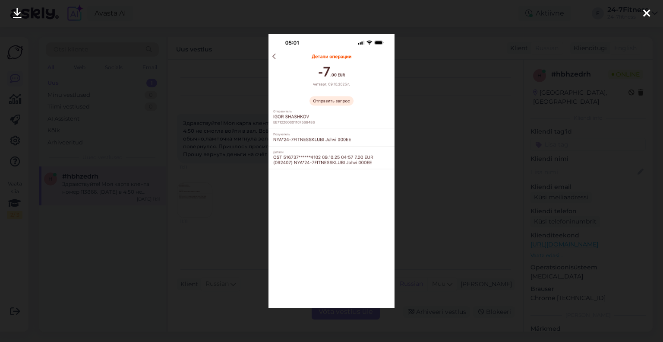
click at [645, 10] on icon at bounding box center [647, 13] width 7 height 11
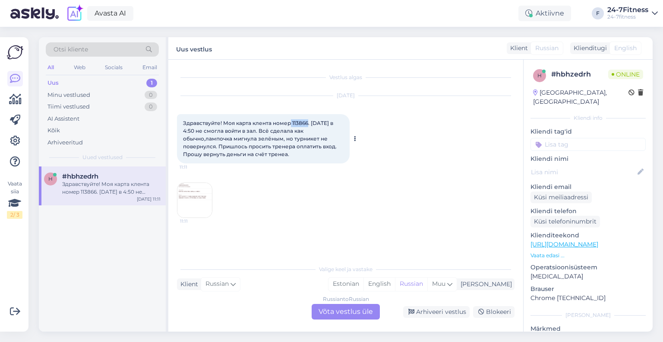
drag, startPoint x: 309, startPoint y: 122, endPoint x: 291, endPoint y: 122, distance: 18.1
click at [291, 122] on span "Здравствуйте! Моя карта клента номер 113866. [DATE] в 4:50 не смогла войти в за…" at bounding box center [260, 139] width 155 height 38
copy span "113866"
click at [330, 313] on div "Russian to Russian Võta vestlus üle" at bounding box center [346, 312] width 68 height 16
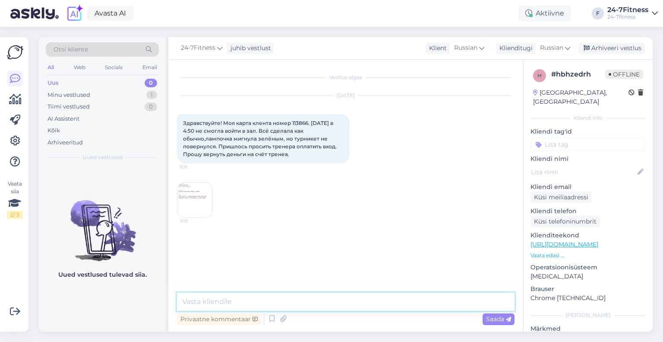
paste textarea "Tere! Täname Teid kirja eest! Vaatasime Teie ebaõnnestunud sisenemise ka kaamer…"
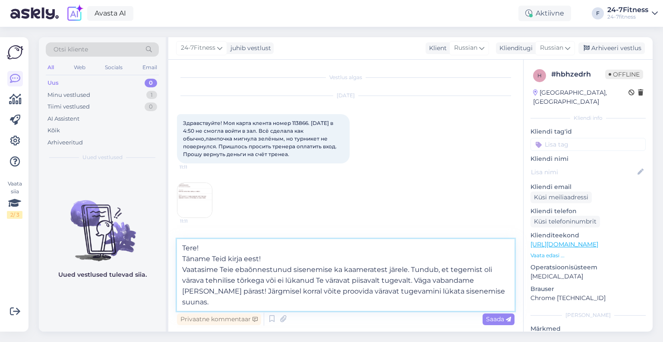
click at [181, 259] on textarea "Tere! Täname Teid kirja eest! Vaatasime Teie ebaõnnestunud sisenemise ka kaamer…" at bounding box center [346, 275] width 338 height 72
drag, startPoint x: 292, startPoint y: 261, endPoint x: 254, endPoint y: 257, distance: 38.2
click at [252, 258] on textarea "Tere! Täname Teid kirja eest! Vaatasime Teie ebaõnnestunud sisenemise ka kaamer…" at bounding box center [346, 280] width 338 height 61
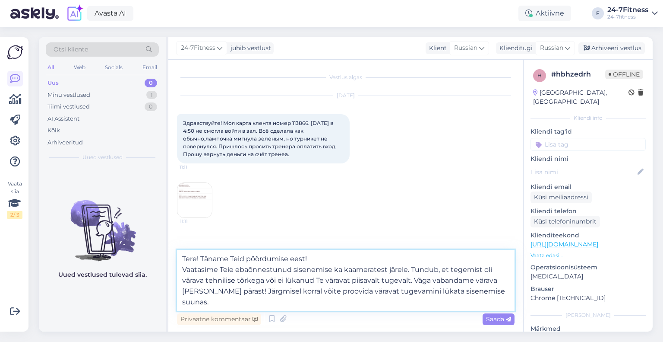
click at [184, 271] on textarea "Tere! Täname Teid pöördumise eest! Vaatasime Teie ebaõnnestunud sisenemise ka k…" at bounding box center [346, 280] width 338 height 61
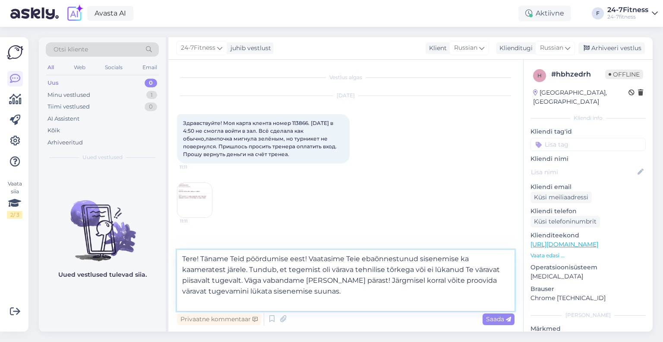
click at [345, 293] on textarea "Tere! Täname Teid pöördumise eest! Vaatasime Teie ebaõnnestunud sisenemise ka k…" at bounding box center [346, 280] width 338 height 61
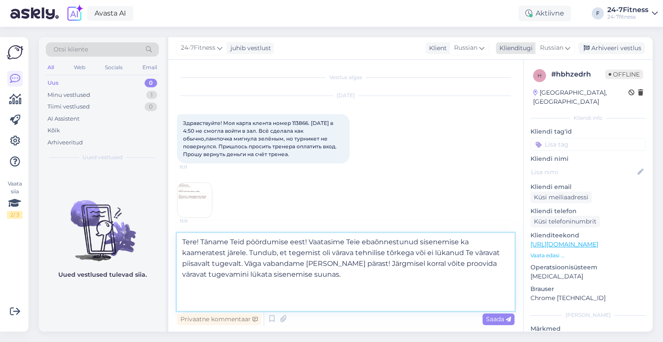
type textarea "Tere! Täname Teid pöördumise eest! Vaatasime Teie ebaõnnestunud sisenemise ka k…"
click at [561, 44] on span "Russian" at bounding box center [551, 48] width 23 height 10
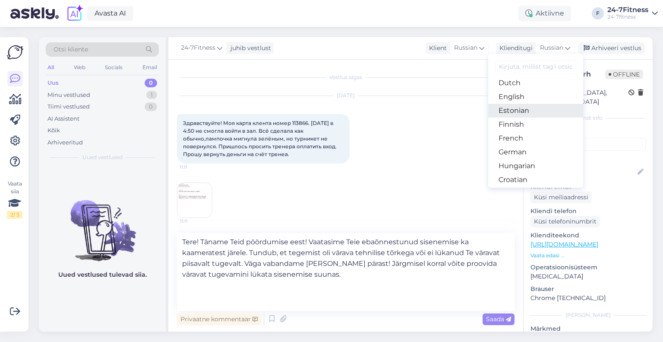
click at [520, 111] on link "Estonian" at bounding box center [535, 111] width 95 height 14
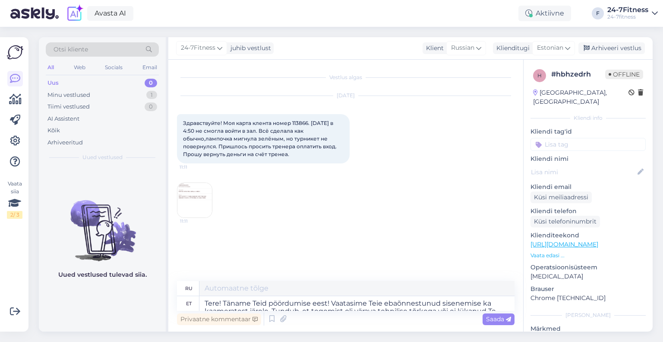
type textarea "Здравствуйте! Спасибо, что связались с нами! Мы также проверили камеры, где вы …"
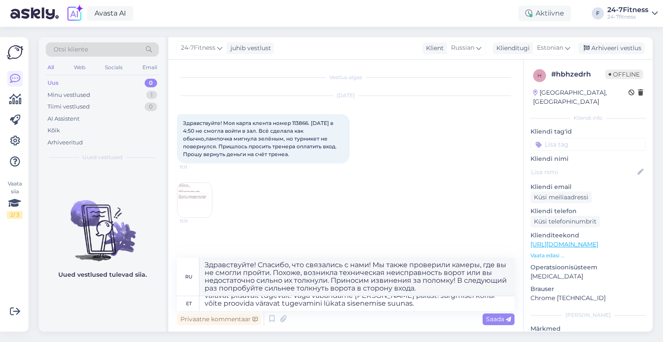
scroll to position [16, 0]
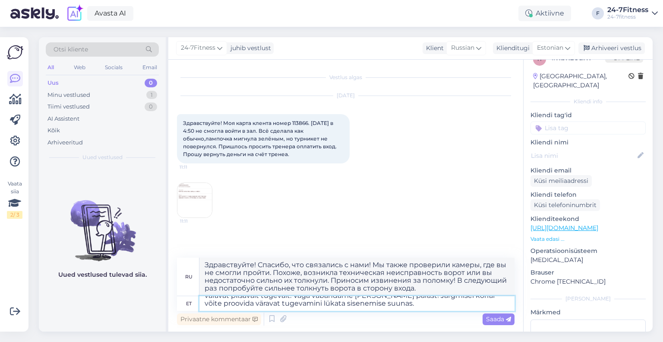
click at [280, 308] on textarea "Tere! Täname Teid pöördumise eest! Vaatasime Teie ebaõnnestunud sisenemise ka k…" at bounding box center [357, 303] width 315 height 15
click at [418, 304] on textarea "Tere! Täname Teid pöördumise eest! Vaatasime Teie ebaõnnestunud sisenemise ka k…" at bounding box center [357, 303] width 315 height 15
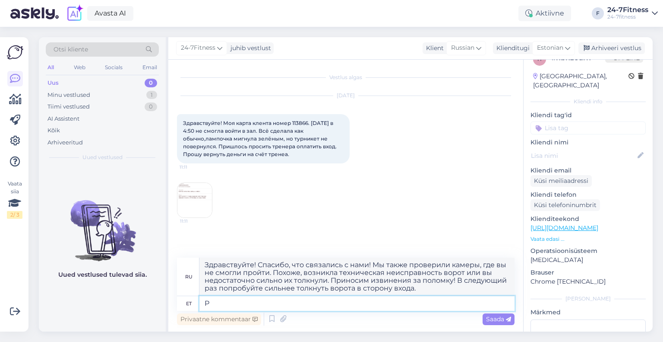
scroll to position [0, 0]
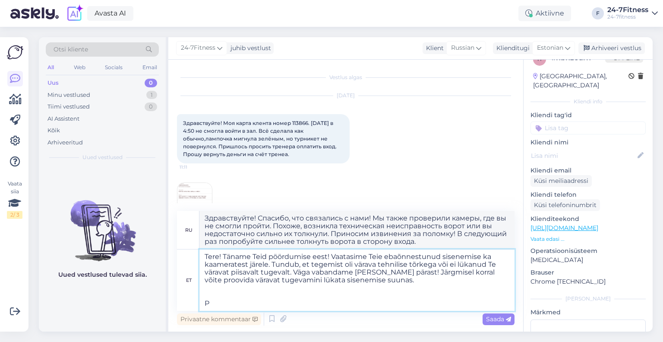
type textarea "Tere! Täname Teid pöördumise eest! Vaatasime Teie ebaõnnestunud sisenemise ka k…"
type textarea "Здравствуйте! Спасибо, что связались с нами! Мы также проверили камеры, где вы …"
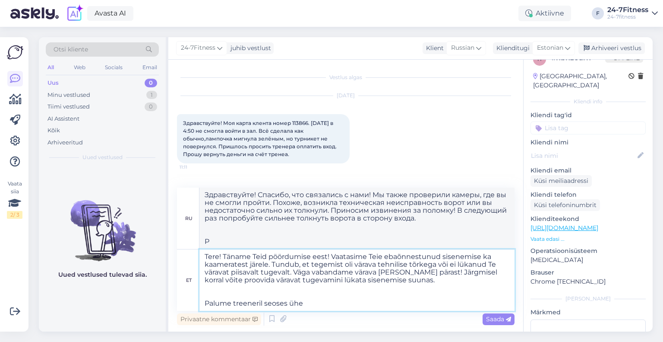
type textarea "Tere! Täname Teid pöördumise eest! Vaatasime Teie ebaõnnestunud sisenemise ka k…"
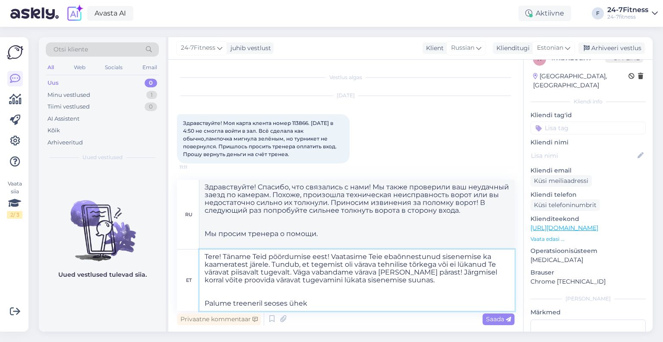
type textarea "Здравствуйте! Спасибо, что связались с нами! Мы также проверили ваш неудачный з…"
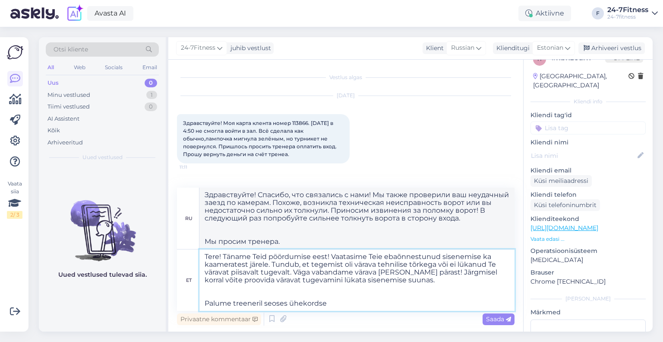
type textarea "Tere! Täname Teid pöördumise eest! Vaatasime Teie ebaõnnestunud sisenemise ka k…"
type textarea "Здравствуйте! Спасибо, что связались с нами! Мы также проверили ваш неудачный з…"
type textarea "Tere! Täname Teid pöördumise eest! Vaatasime Teie ebaõnnestunud sisenemise ka k…"
type textarea "Здравствуйте! Спасибо, что связались с нами! Мы также проверили ваш неудачный з…"
type textarea "Tere! Täname Teid pöördumise eest! Vaatasime Teie ebaõnnestunud sisenemise ka k…"
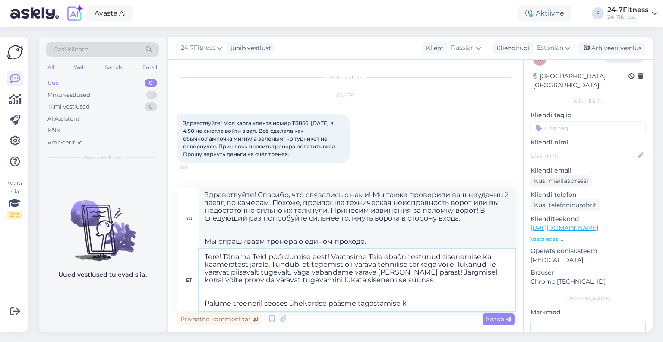
type textarea "Здравствуйте! Спасибо, что связались с нами! Мы также проверили ваш неудавшийся…"
type textarea "Tere! Täname Teid pöördumise eest! Vaatasime Teie ebaõnnestunud sisenemise ka k…"
type textarea "Здравствуйте! Спасибо, что связались с нами! Мы также проверили ваш неудачный з…"
type textarea "Tere! Täname Teid pöördumise eest! Vaatasime Teie ebaõnnestunud sisenemise ka k…"
type textarea "Здравствуйте! Спасибо, что связались с нами! Мы также проверили ваш неудачный з…"
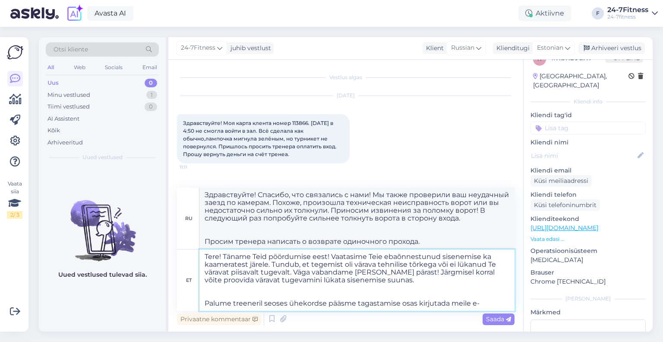
type textarea "Tere! Täname Teid pöördumise eest! Vaatasime Teie ebaõnnestunud sisenemise ka k…"
type textarea "Здравствуйте! Спасибо, что связались с нами! Мы также проверили ваш неудавшийся…"
type textarea "Tere! Täname Teid pöördumise eest! Vaatasime Teie ebaõnnestunud sisenemise ka k…"
type textarea "Здравствуйте! Спасибо, что связались с нами! Мы также проверили ваш неудавшийся…"
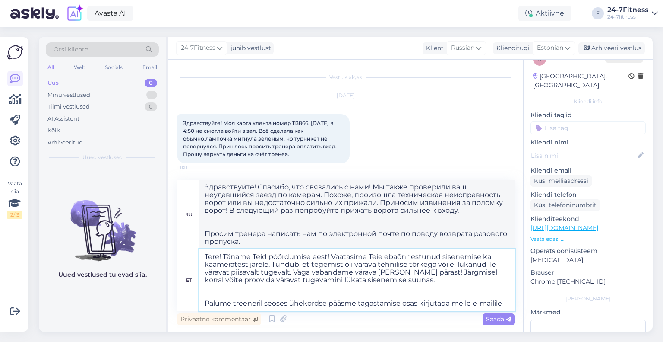
paste textarea "[EMAIL_ADDRESS][DOMAIN_NAME]"
type textarea "Tere! Täname Teid pöördumise eest! Vaatasime Teie ebaõnnestunud sisenemise ka k…"
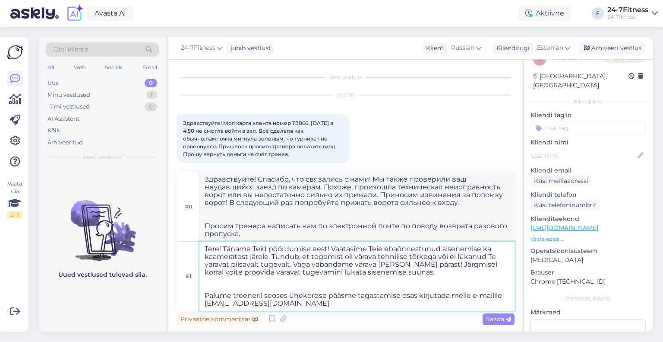
type textarea "Здравствуйте! Спасибо, что связались с нами! Мы также проверили ваш неудавшийся…"
click at [328, 307] on textarea "Tere! Täname Teid pöördumise eest! Vaatasime Teie ebaõnnestunud sisenemise ka k…" at bounding box center [357, 275] width 315 height 69
drag, startPoint x: 260, startPoint y: 307, endPoint x: 196, endPoint y: 296, distance: 64.8
click at [196, 296] on div "et Tere! Täname Teid pöördumise eest! Vaatasime Teie ebaõnnestunud sisenemise k…" at bounding box center [346, 275] width 338 height 69
click at [303, 303] on textarea "Tere! Täname Teid pöördumise eest! Vaatasime Teie ebaõnnestunud sisenemise ka k…" at bounding box center [357, 275] width 315 height 69
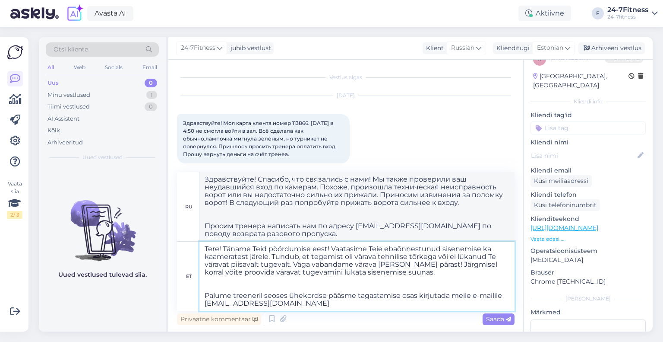
click at [285, 305] on textarea "Tere! Täname Teid pöördumise eest! Vaatasime Teie ebaõnnestunud sisenemise ka k…" at bounding box center [357, 275] width 315 height 69
click at [263, 285] on textarea "Tere! Täname Teid pöördumise eest! Vaatasime Teie ebaõnnestunud sisenemise ka k…" at bounding box center [357, 275] width 315 height 69
click at [295, 302] on textarea "Tere! Täname Teid pöördumise eest! Vaatasime Teie ebaõnnestunud sisenemise ka k…" at bounding box center [357, 275] width 315 height 69
click at [404, 275] on textarea "Tere! Täname Teid pöördumise eest! Vaatasime Teie ebaõnnestunud sisenemise ka k…" at bounding box center [357, 275] width 315 height 69
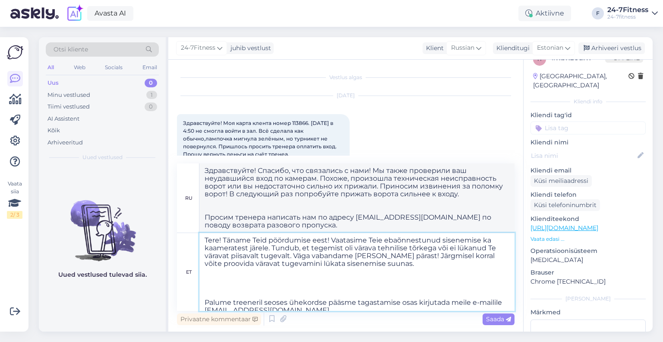
paste textarea "Kui Teil tekib sisenemisega probleeme meie klienditeeninduse töö ajal, siis pal…"
type textarea "Tere! Täname Teid pöördumise eest! Vaatasime Teie ebaõnnestunud sisenemise ka k…"
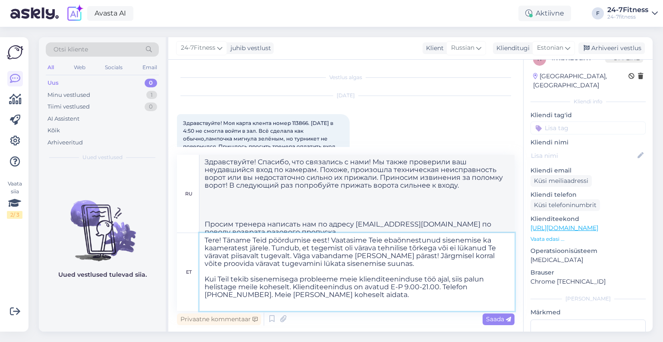
type textarea "Loremipsumdo! Sitamet, con adipiscin e sedd! Ei tempo incididun utl etdoloremag…"
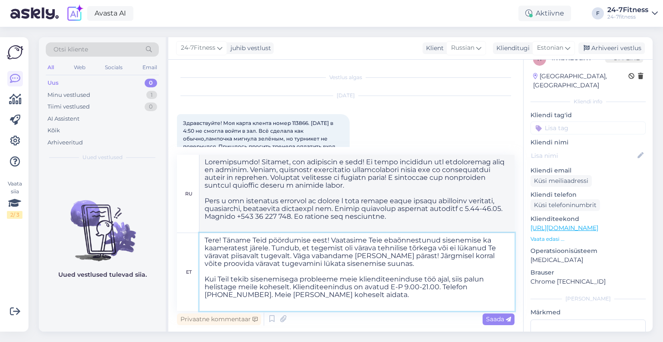
click at [420, 266] on textarea "Tere! Täname Teid pöördumise eest! Vaatasime Teie ebaõnnestunud sisenemise ka k…" at bounding box center [357, 272] width 315 height 78
click at [370, 294] on textarea "Tere! Täname Teid pöördumise eest! Vaatasime Teie ebaõnnestunud sisenemise ka k…" at bounding box center [357, 272] width 315 height 78
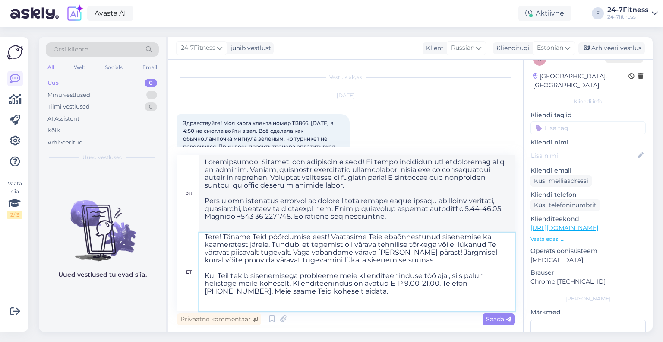
paste textarea "Kuna Teil juhtus selline olukord meie klienditeeninduse töövälisel ajal, siis ü…"
type textarea "Tere! Täname Teid pöördumise eest! Vaatasime Teie ebaõnnestunud sisenemise ka k…"
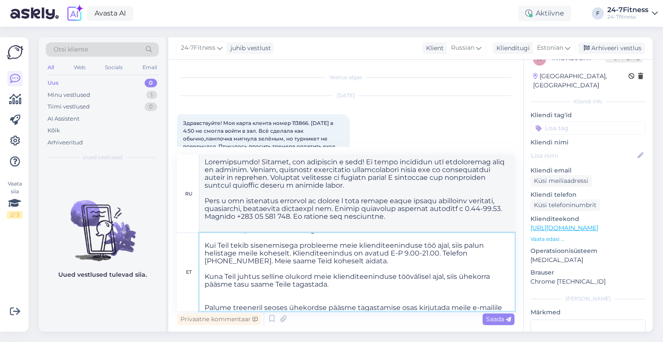
scroll to position [46, 0]
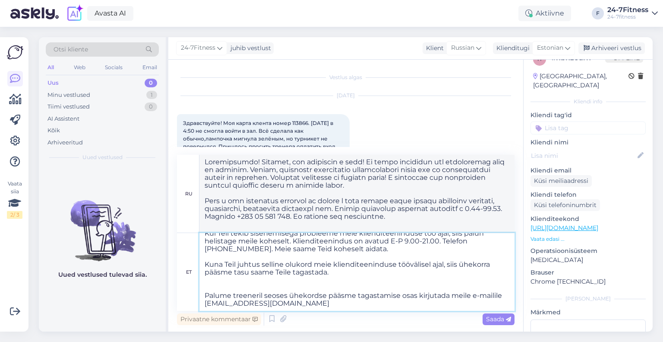
type textarea "Loremipsumdo! Sitamet, con adipiscin e sedd! Ei tempo incididun utl etdolorem a…"
click at [457, 266] on textarea "Tere! Täname Teid pöördumise eest! Vaatasime Teie ebaõnnestunud sisenemise ka k…" at bounding box center [357, 272] width 315 height 78
click at [288, 273] on textarea "Tere! Täname Teid pöördumise eest! Vaatasime Teie ebaõnnestunud sisenemise ka k…" at bounding box center [357, 272] width 315 height 78
type textarea "Tere! Täname Teid pöördumise eest! Vaatasime Teie ebaõnnestunud sisenemise ka k…"
type textarea "Loremipsumdo! Sitamet, con adipiscin e sedd! Ei tempo incididun utl etdolorem a…"
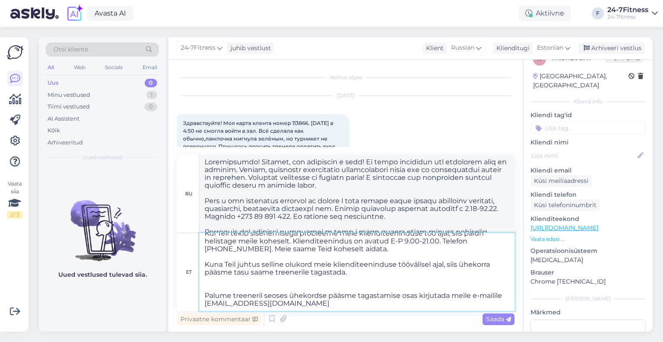
click at [287, 285] on textarea "Tere! Täname Teid pöördumise eest! Vaatasime Teie ebaõnnestunud sisenemise ka k…" at bounding box center [357, 272] width 315 height 78
type textarea "Tere! Täname Teid pöördumise eest! Vaatasime Teie ebaõnnestunud sisenemise ka k…"
click at [496, 317] on span "Saada" at bounding box center [498, 319] width 25 height 8
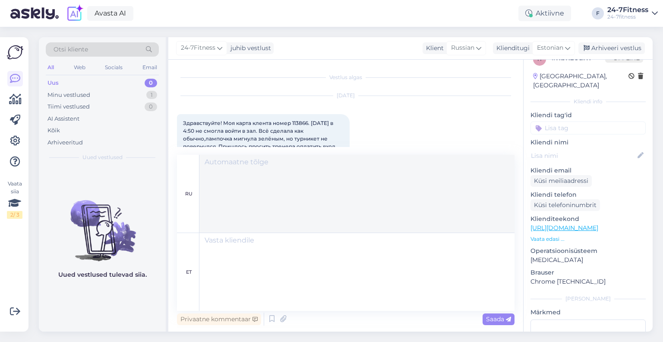
scroll to position [0, 0]
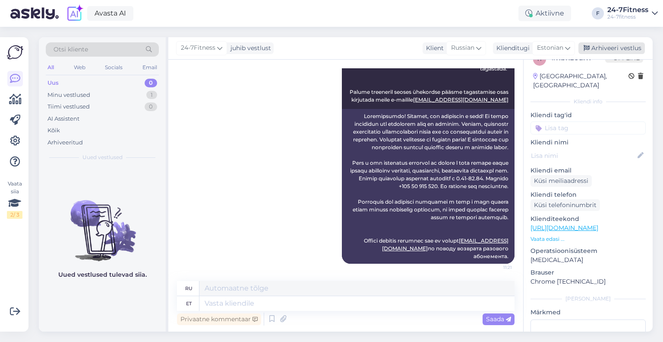
click at [603, 49] on div "Arhiveeri vestlus" at bounding box center [612, 48] width 67 height 12
